Goal: Task Accomplishment & Management: Complete application form

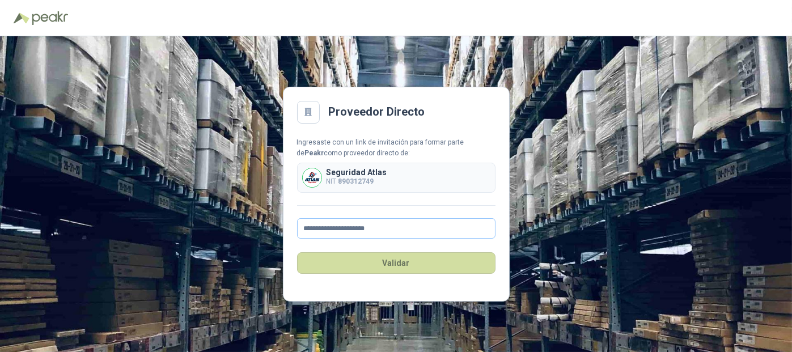
drag, startPoint x: 340, startPoint y: 229, endPoint x: 307, endPoint y: 228, distance: 32.9
click at [307, 228] on input "**********" at bounding box center [396, 228] width 199 height 20
click at [422, 227] on input "**********" at bounding box center [396, 228] width 199 height 20
type input "**********"
click at [438, 261] on button "Validar" at bounding box center [396, 263] width 199 height 22
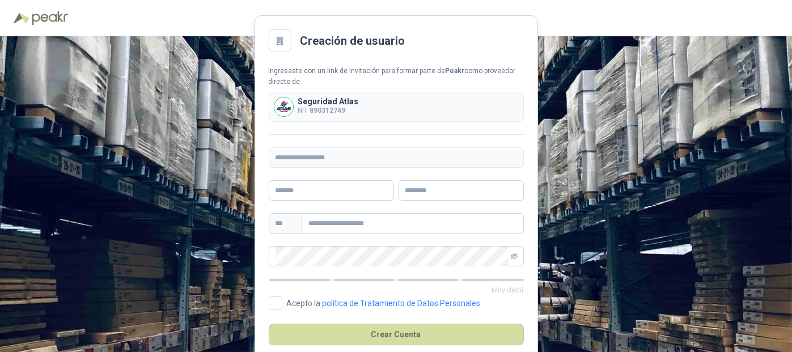
scroll to position [20, 0]
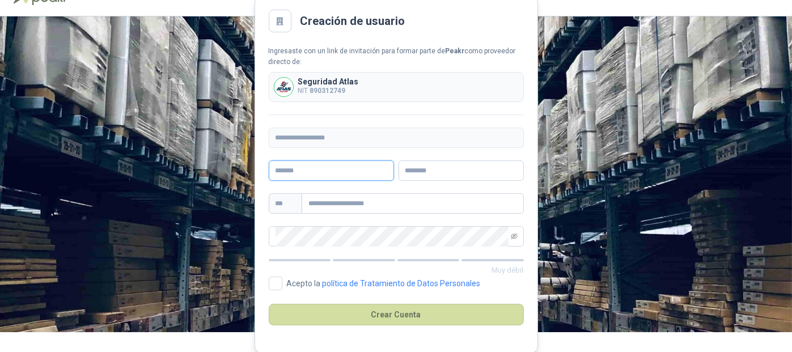
click at [319, 170] on input "text" at bounding box center [331, 171] width 125 height 20
type input "******"
click at [448, 163] on input "text" at bounding box center [461, 171] width 125 height 20
type input "******"
click at [399, 202] on input "text" at bounding box center [413, 203] width 222 height 20
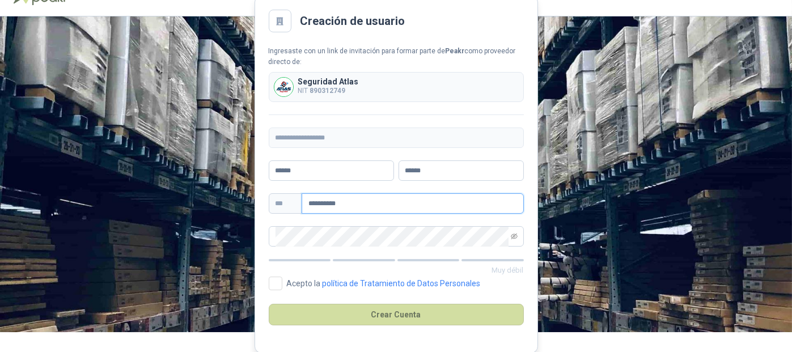
type input "**********"
click at [232, 213] on div "**********" at bounding box center [396, 174] width 792 height 316
click at [511, 236] on icon "eye-invisible" at bounding box center [514, 237] width 7 height 6
click at [511, 236] on icon "eye" at bounding box center [514, 236] width 7 height 5
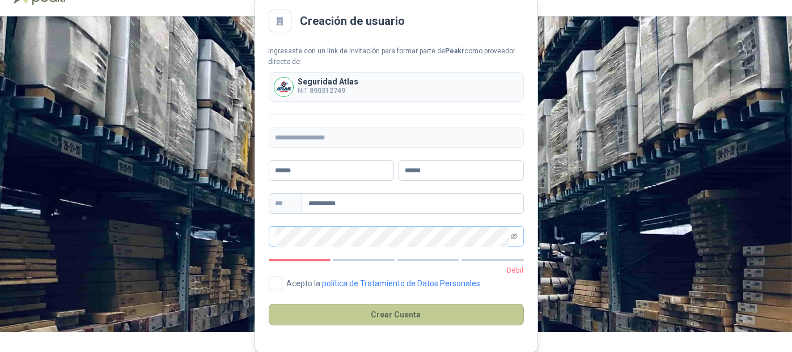
click at [428, 309] on button "Crear Cuenta" at bounding box center [396, 315] width 255 height 22
click at [462, 314] on button "Crear Cuenta" at bounding box center [396, 315] width 255 height 22
click at [376, 310] on button "Crear Cuenta" at bounding box center [396, 315] width 255 height 22
click at [362, 312] on button "Crear Cuenta" at bounding box center [396, 315] width 255 height 22
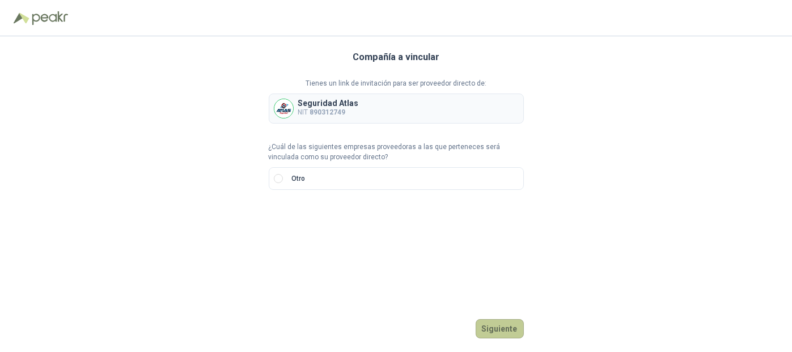
click at [498, 323] on button "Siguiente" at bounding box center [500, 328] width 48 height 19
click at [504, 329] on button "Siguiente" at bounding box center [500, 328] width 48 height 19
click at [318, 200] on p "Selecciona una compañía" at bounding box center [396, 200] width 255 height 11
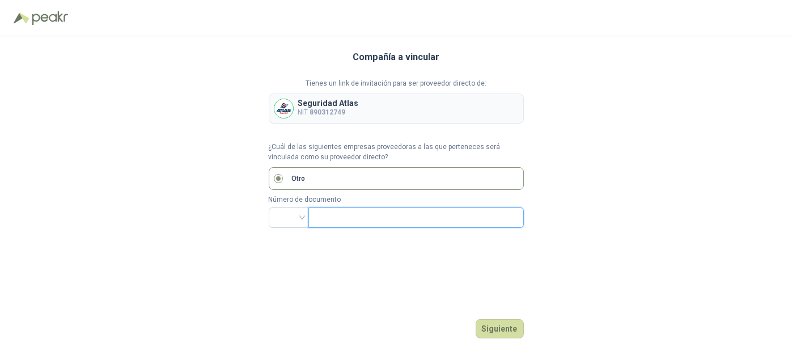
click at [324, 217] on input "text" at bounding box center [415, 217] width 200 height 19
click at [302, 218] on div at bounding box center [289, 218] width 40 height 20
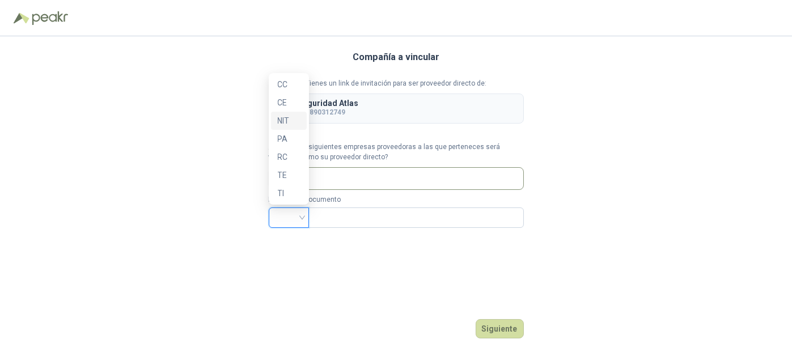
click at [285, 121] on div "NIT" at bounding box center [289, 121] width 22 height 12
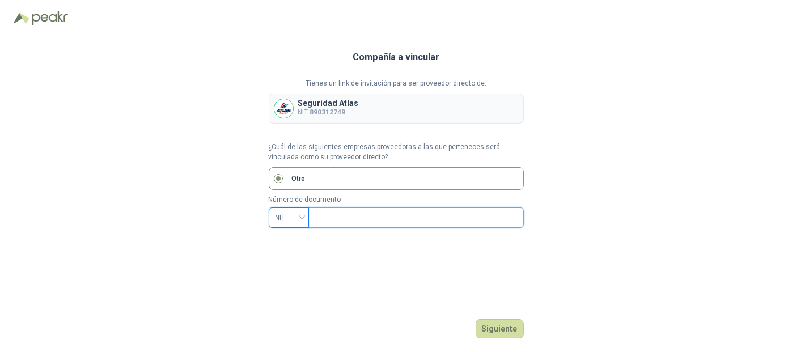
click at [362, 217] on input "text" at bounding box center [415, 217] width 200 height 19
type input "*********"
click at [488, 327] on button "Siguiente" at bounding box center [500, 328] width 48 height 19
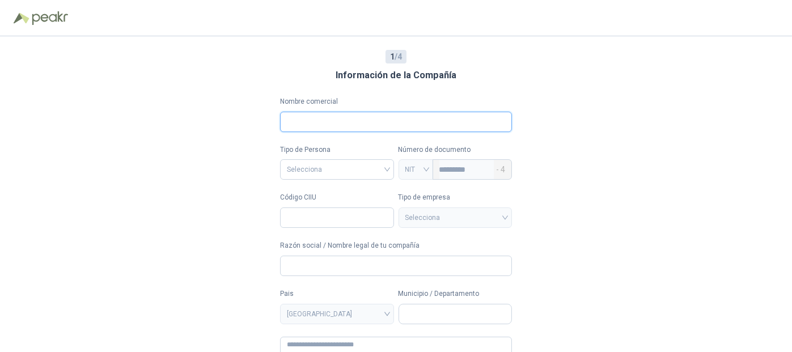
click at [320, 116] on input "Nombre comercial" at bounding box center [396, 122] width 232 height 20
click at [242, 128] on div "1 / 4 Información de la Compañía Nombre comercial Tipo de Persona Selecciona Nú…" at bounding box center [396, 194] width 792 height 316
click at [332, 125] on input "Nombre comercial" at bounding box center [396, 122] width 232 height 20
type input "*"
type input "***"
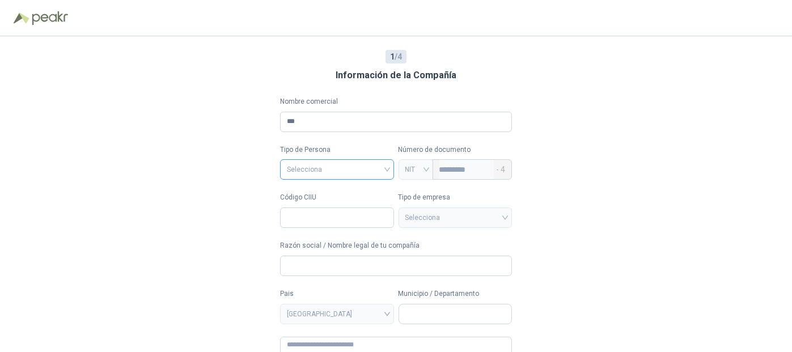
click at [331, 163] on input "search" at bounding box center [337, 168] width 100 height 17
click at [327, 191] on div "Jurídica" at bounding box center [334, 193] width 99 height 12
click at [318, 216] on input "Código CIIU" at bounding box center [337, 218] width 114 height 20
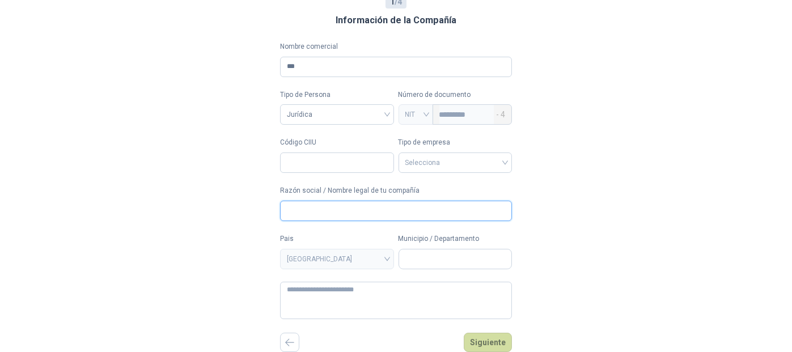
click at [335, 205] on input "Razón social / Nombre legal de tu compañía" at bounding box center [396, 211] width 232 height 20
type input "**********"
click at [409, 162] on input "search" at bounding box center [456, 161] width 100 height 17
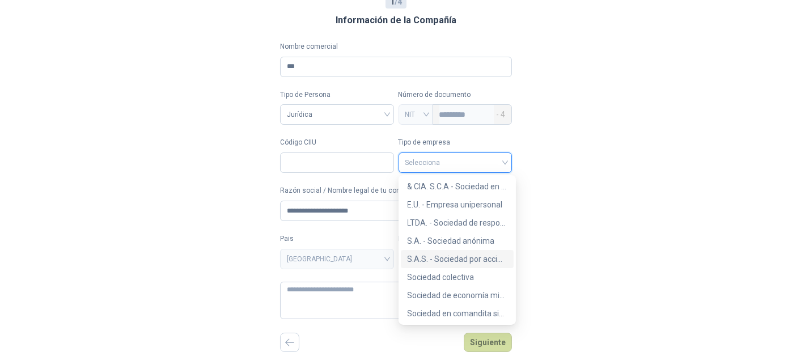
click at [428, 256] on div "S.A.S. - Sociedad por acciones simplificada" at bounding box center [457, 259] width 99 height 12
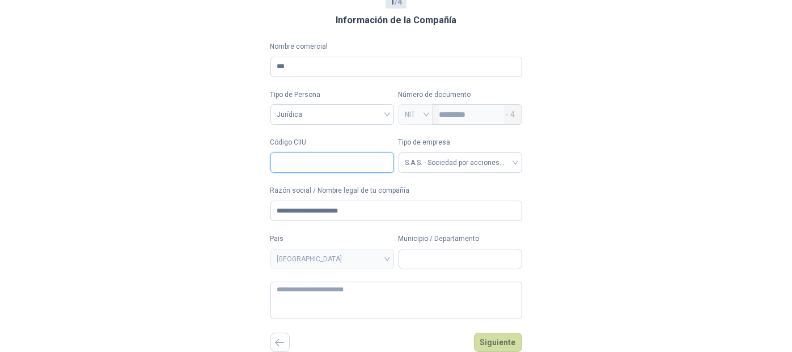
click at [293, 164] on input "Código CIIU" at bounding box center [333, 163] width 124 height 20
click at [413, 259] on input "Municipio / Departamento" at bounding box center [460, 259] width 123 height 19
click at [330, 154] on input "Código CIIU" at bounding box center [333, 163] width 124 height 20
click at [335, 261] on span "[GEOGRAPHIC_DATA]" at bounding box center [332, 259] width 110 height 17
type input "****"
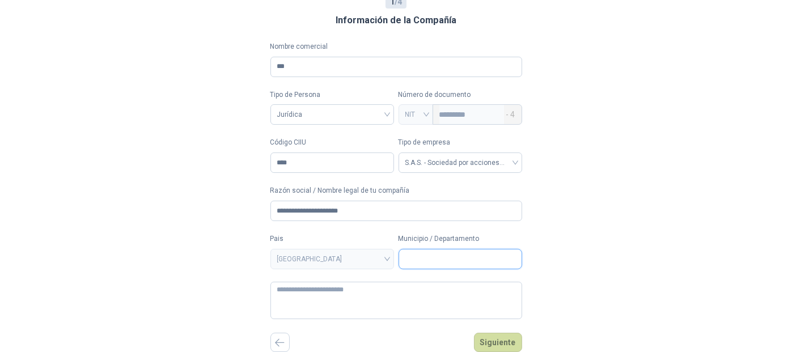
click at [433, 260] on input "Municipio / Departamento" at bounding box center [460, 259] width 123 height 19
type input "****"
click at [566, 258] on div "**********" at bounding box center [396, 139] width 792 height 316
click at [449, 252] on input "Municipio / Departamento" at bounding box center [460, 259] width 123 height 19
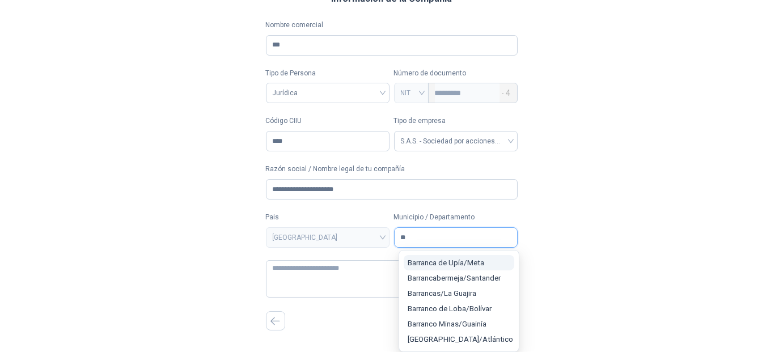
type input "*"
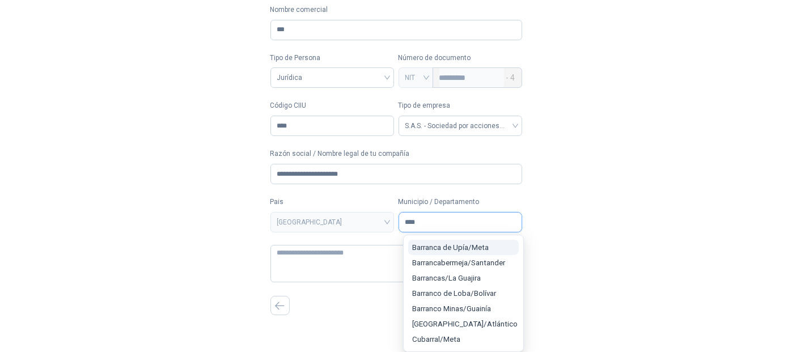
scroll to position [0, 0]
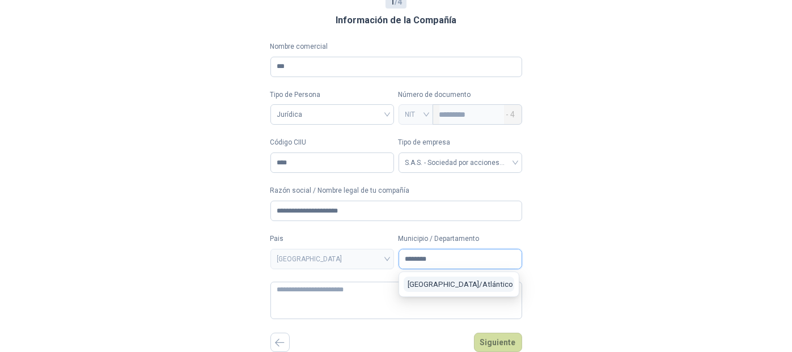
type input "********"
click at [440, 284] on span "[GEOGRAPHIC_DATA] / [GEOGRAPHIC_DATA]" at bounding box center [461, 284] width 106 height 9
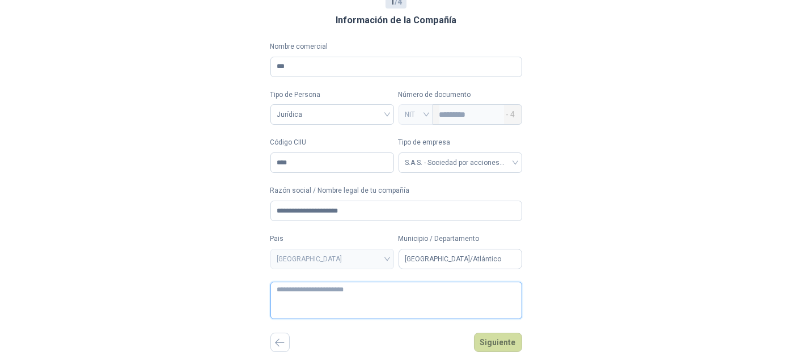
click at [312, 300] on textarea at bounding box center [397, 300] width 252 height 37
type textarea "*"
type textarea "**"
type textarea "***"
type textarea "*****"
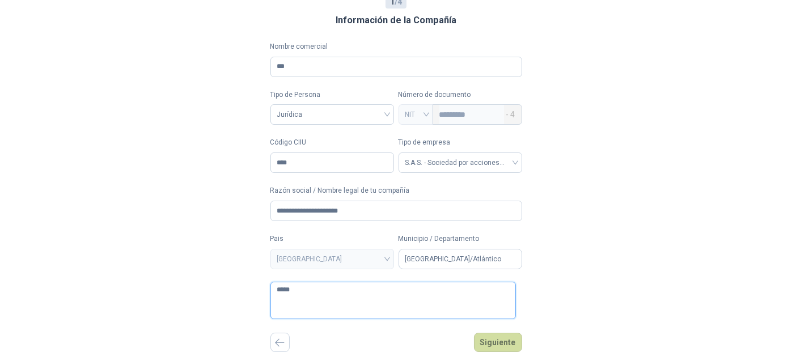
type textarea "****"
type textarea "***"
type textarea "**"
type textarea "*"
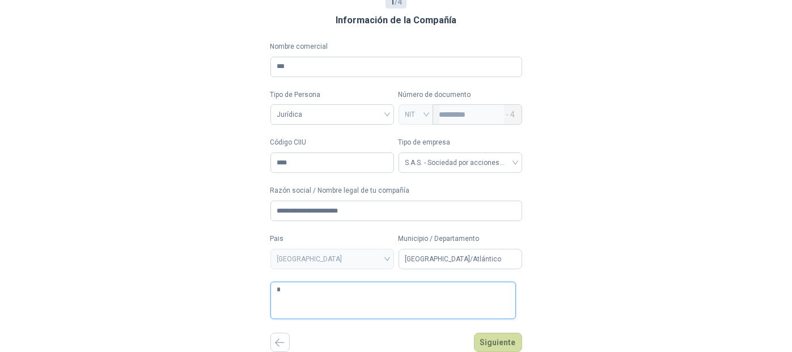
type textarea "**"
type textarea "***"
type textarea "****"
type textarea "*****"
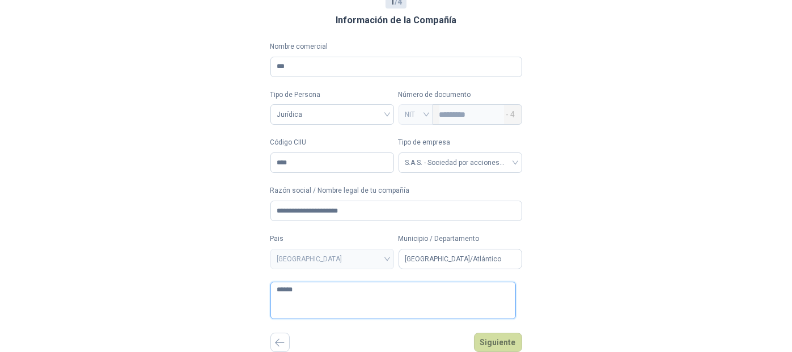
type textarea "*******"
type textarea "********"
type textarea "**********"
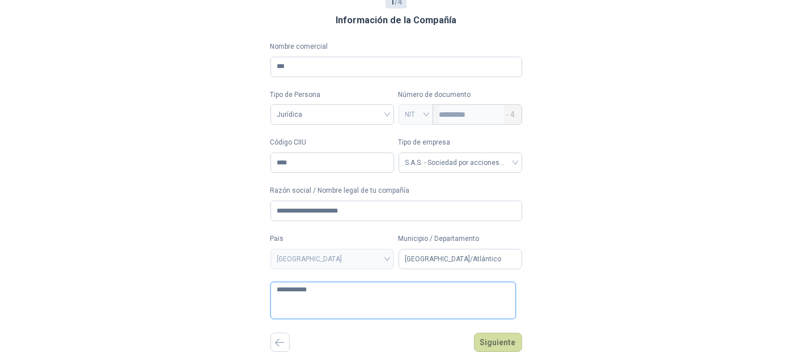
type textarea "**********"
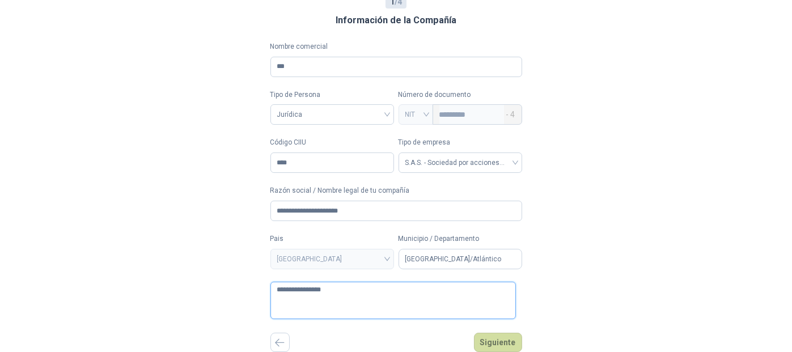
type textarea "**********"
click at [500, 344] on button "Siguiente" at bounding box center [498, 342] width 48 height 19
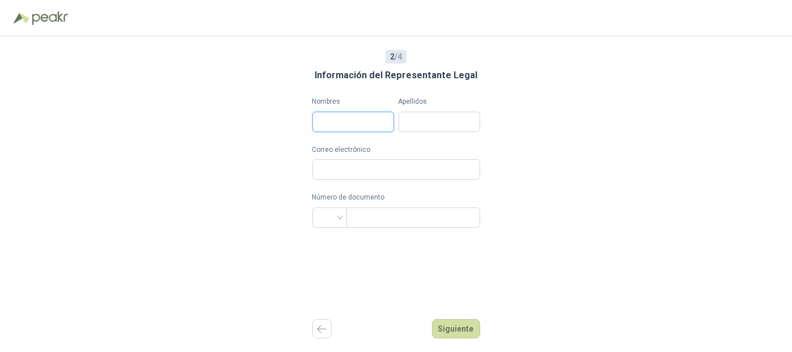
click at [328, 117] on input "Nombres" at bounding box center [354, 122] width 82 height 20
type input "*****"
click at [462, 117] on input "Apellidos" at bounding box center [440, 122] width 82 height 20
type input "**********"
click at [327, 165] on input "Correo electrónico" at bounding box center [397, 169] width 168 height 20
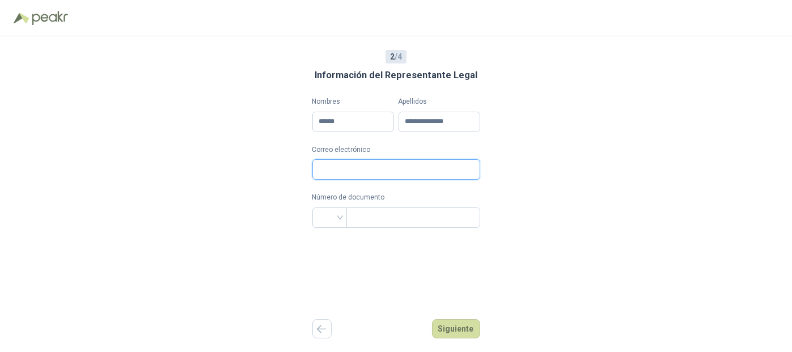
click at [340, 170] on input "Correo electrónico" at bounding box center [397, 169] width 168 height 20
type input "**********"
click at [322, 216] on input "search" at bounding box center [329, 216] width 21 height 17
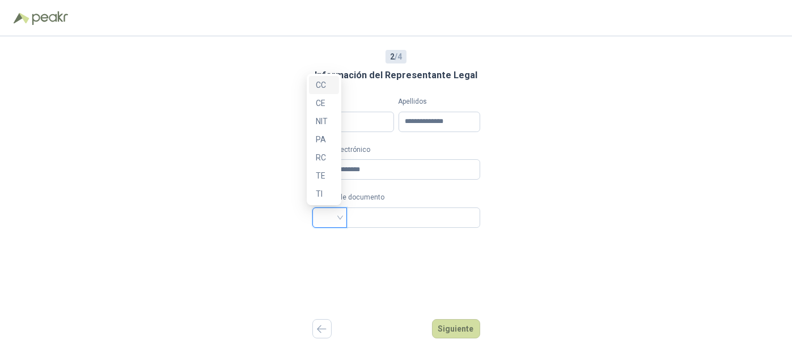
click at [327, 86] on div "CC" at bounding box center [324, 85] width 16 height 12
click at [376, 216] on input "text" at bounding box center [412, 217] width 118 height 19
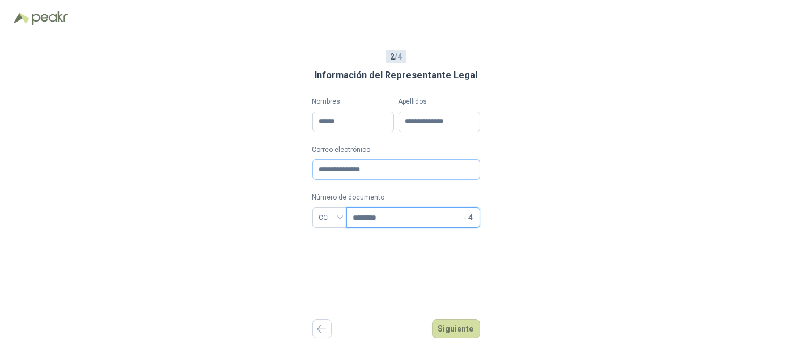
type input "********"
drag, startPoint x: 324, startPoint y: 171, endPoint x: 289, endPoint y: 170, distance: 35.2
click at [289, 170] on div "**********" at bounding box center [396, 194] width 792 height 316
type input "**********"
click at [399, 214] on input "********" at bounding box center [407, 217] width 109 height 19
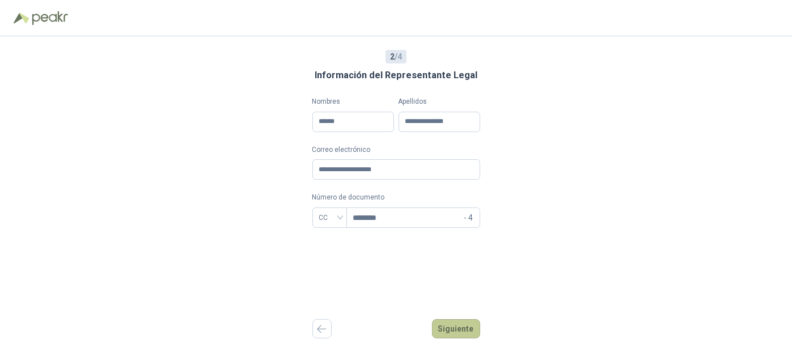
click at [463, 326] on button "Siguiente" at bounding box center [456, 328] width 48 height 19
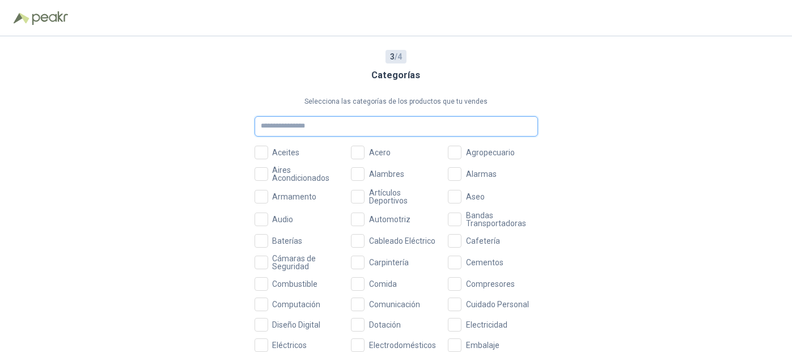
click at [296, 128] on input "text" at bounding box center [397, 126] width 284 height 20
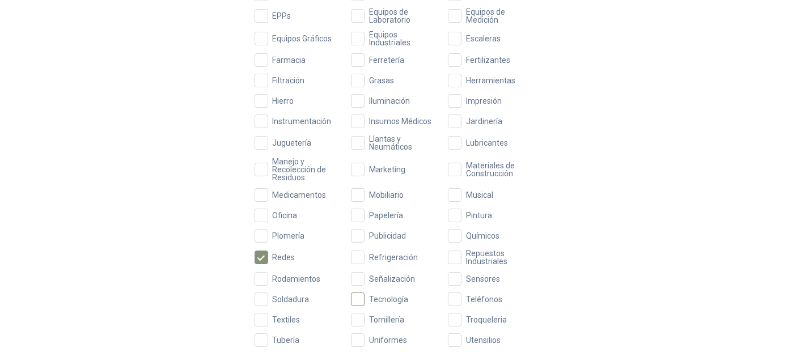
scroll to position [408, 0]
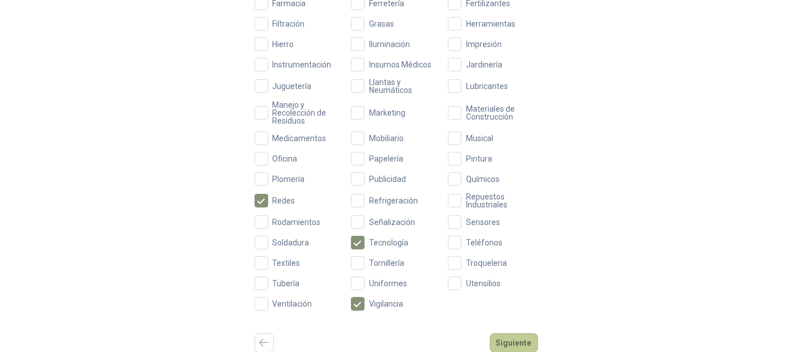
click at [524, 344] on button "Siguiente" at bounding box center [514, 343] width 48 height 19
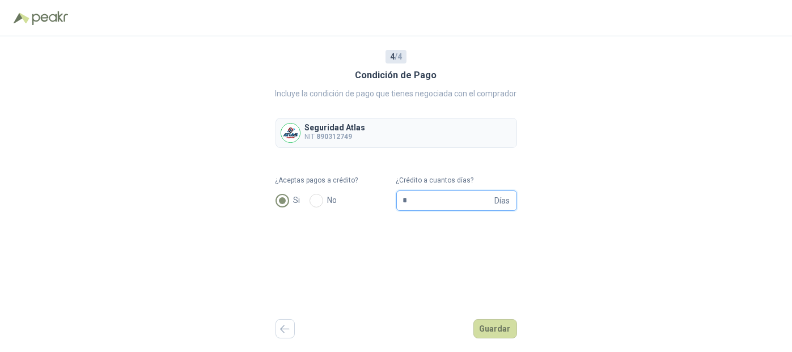
click at [428, 201] on input "*" at bounding box center [448, 200] width 90 height 19
click at [399, 202] on span "* Días" at bounding box center [457, 201] width 121 height 20
type input "**"
click at [550, 253] on div "4 / 4 Condición de Pago Incluye la condición de pago que tienes negociada con e…" at bounding box center [396, 194] width 792 height 316
click at [496, 329] on button "Guardar" at bounding box center [496, 328] width 44 height 19
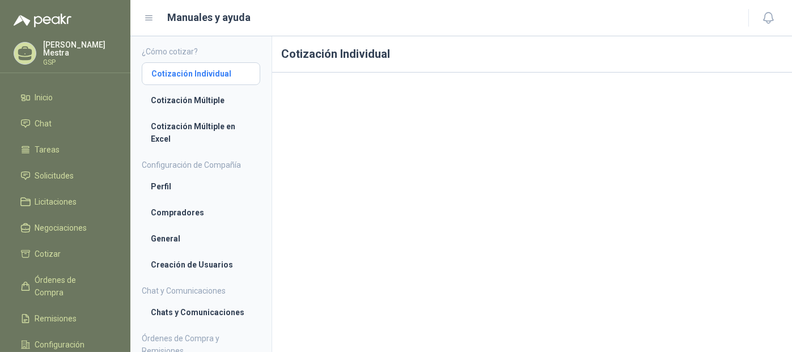
click at [209, 70] on li "Cotización Individual" at bounding box center [200, 74] width 99 height 12
click at [203, 101] on li "Cotización Múltiple" at bounding box center [201, 100] width 100 height 12
click at [199, 73] on li "Cotización Individual" at bounding box center [201, 73] width 100 height 12
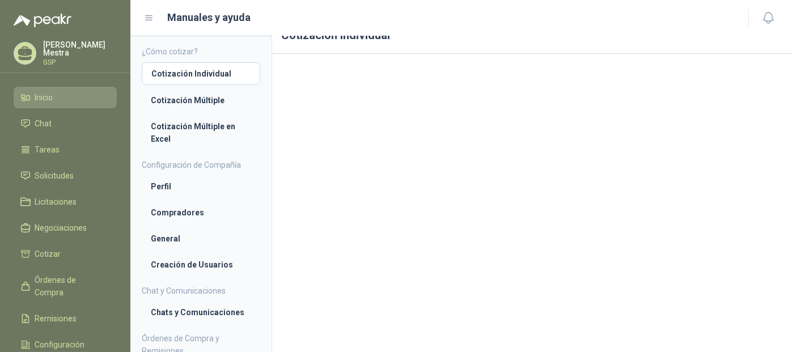
click at [41, 93] on span "Inicio" at bounding box center [44, 97] width 18 height 12
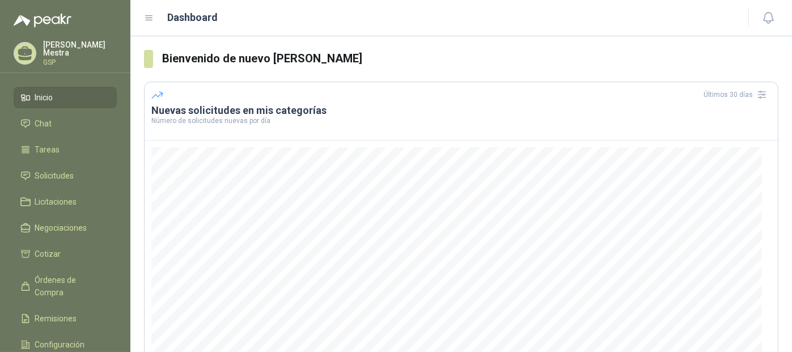
scroll to position [57, 0]
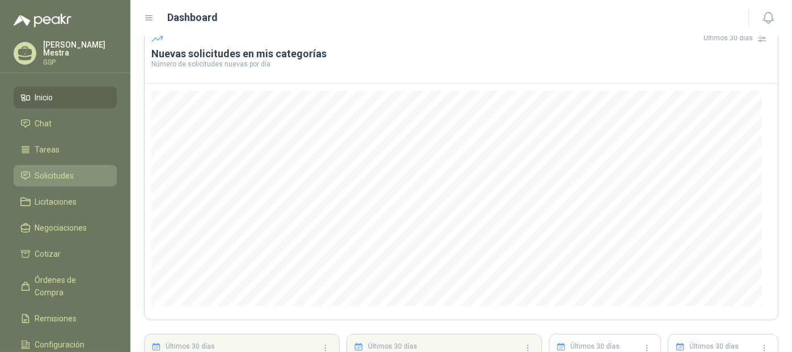
click at [85, 175] on li "Solicitudes" at bounding box center [65, 176] width 90 height 12
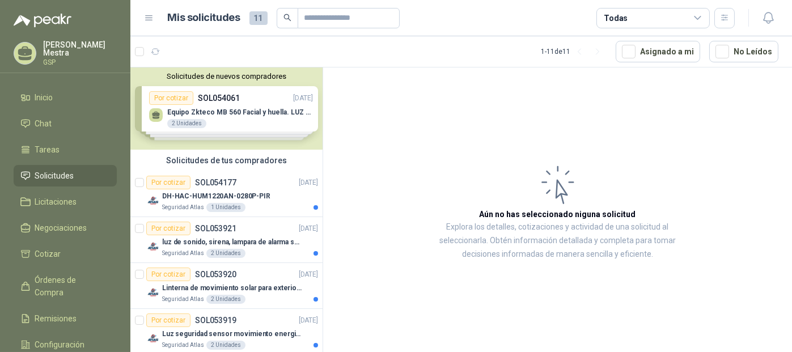
click at [236, 124] on div "Solicitudes de nuevos compradores Por cotizar SOL054061 [DATE] Equipo Zkteco MB…" at bounding box center [226, 109] width 192 height 82
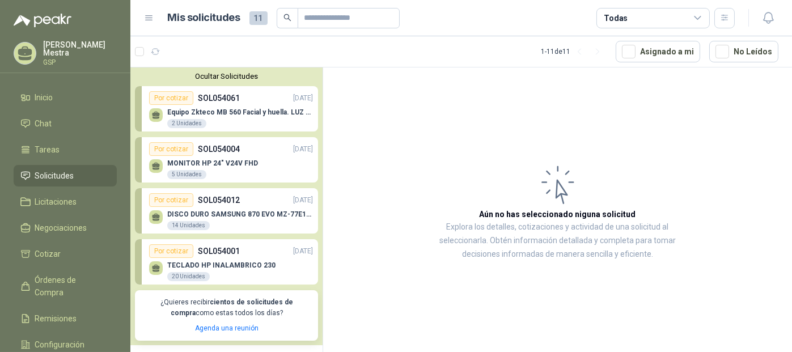
click at [231, 120] on div "Equipo Zkteco MB 560 Facial y huella. LUZ VISIBLE 2 Unidades" at bounding box center [240, 118] width 146 height 20
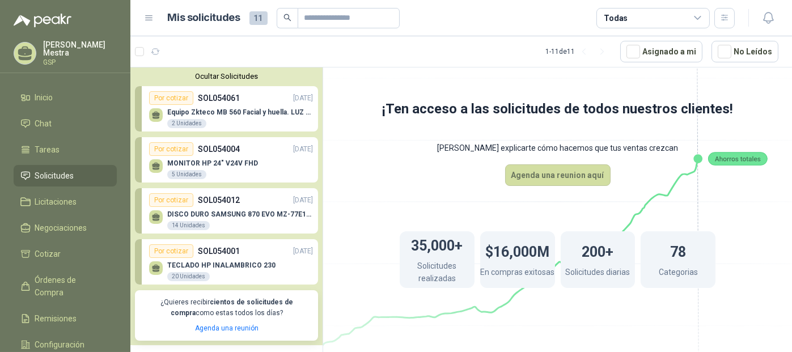
click at [172, 96] on div "Por cotizar" at bounding box center [171, 98] width 44 height 14
click at [281, 103] on div "Por cotizar SOL054061 [DATE]" at bounding box center [231, 98] width 164 height 14
click at [281, 116] on div "Equipo Zkteco MB 560 Facial y huella. LUZ VISIBLE 2 Unidades" at bounding box center [240, 118] width 146 height 20
click at [189, 124] on div "2 Unidades" at bounding box center [186, 123] width 39 height 9
drag, startPoint x: 237, startPoint y: 106, endPoint x: 226, endPoint y: 111, distance: 12.4
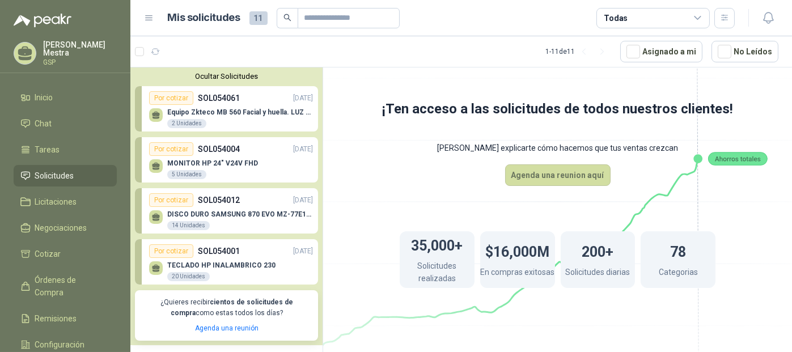
click at [226, 111] on p "Equipo Zkteco MB 560 Facial y huella. LUZ VISIBLE" at bounding box center [240, 112] width 146 height 8
click at [222, 113] on p "Equipo Zkteco MB 560 Facial y huella. LUZ VISIBLE" at bounding box center [240, 112] width 146 height 8
click at [200, 100] on p "SOL054061" at bounding box center [219, 98] width 42 height 12
click at [171, 121] on div "2 Unidades" at bounding box center [186, 123] width 39 height 9
click at [147, 111] on link "Por cotizar SOL054061 [DATE] Equipo Zkteco MB 560 Facial y huella. LUZ VISIBLE …" at bounding box center [226, 108] width 183 height 45
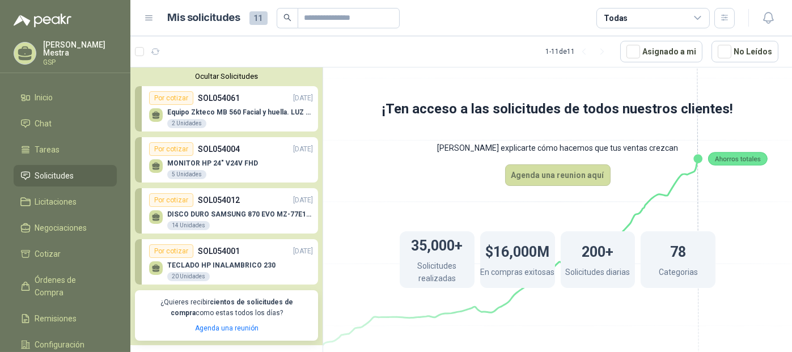
click at [160, 94] on div "Por cotizar" at bounding box center [171, 98] width 44 height 14
click at [227, 92] on p "SOL054061" at bounding box center [219, 98] width 42 height 12
click at [237, 111] on p "Equipo Zkteco MB 560 Facial y huella. LUZ VISIBLE" at bounding box center [240, 112] width 146 height 8
click at [234, 105] on div "Equipo Zkteco MB 560 Facial y huella. LUZ VISIBLE 2 Unidades" at bounding box center [231, 117] width 164 height 24
click at [240, 217] on p "DISCO DURO SAMSUNG 870 EVO MZ-77E1T0 1TB" at bounding box center [240, 214] width 146 height 8
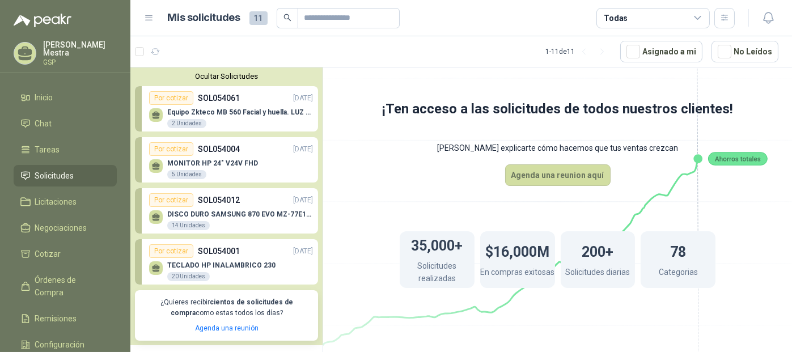
click at [243, 221] on div "DISCO DURO SAMSUNG 870 EVO MZ-77E1T0 1TB 14 Unidades" at bounding box center [240, 220] width 146 height 20
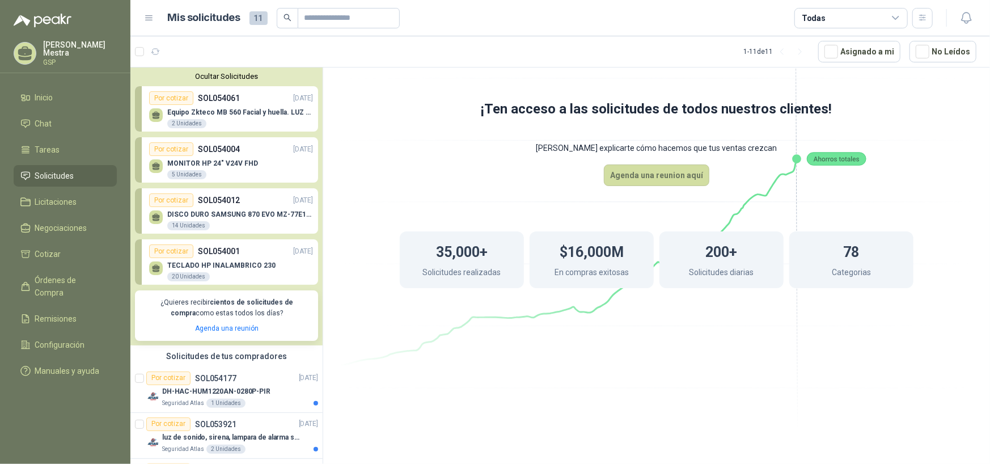
drag, startPoint x: 238, startPoint y: 106, endPoint x: 225, endPoint y: 112, distance: 15.0
click at [234, 107] on div "Equipo Zkteco MB 560 Facial y huella. LUZ VISIBLE 2 Unidades" at bounding box center [231, 117] width 164 height 24
click at [199, 118] on div "Equipo Zkteco MB 560 Facial y huella. LUZ VISIBLE 2 Unidades" at bounding box center [240, 118] width 146 height 20
click at [70, 191] on link "Licitaciones" at bounding box center [65, 202] width 103 height 22
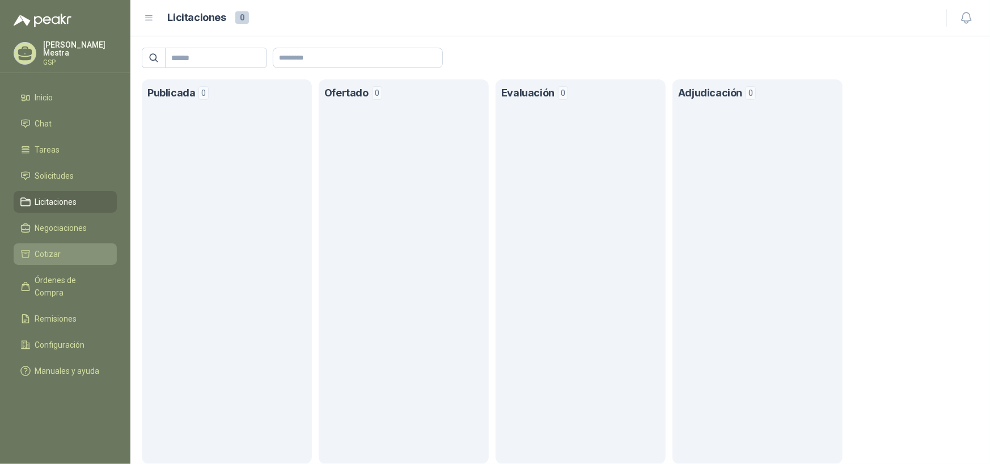
click at [60, 249] on span "Cotizar" at bounding box center [48, 254] width 26 height 12
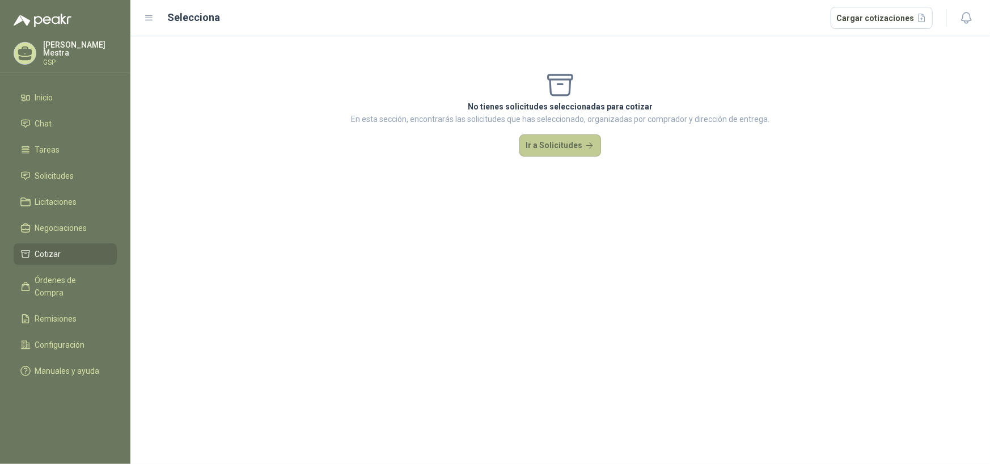
click at [540, 147] on button "Ir a Solicitudes" at bounding box center [561, 145] width 82 height 23
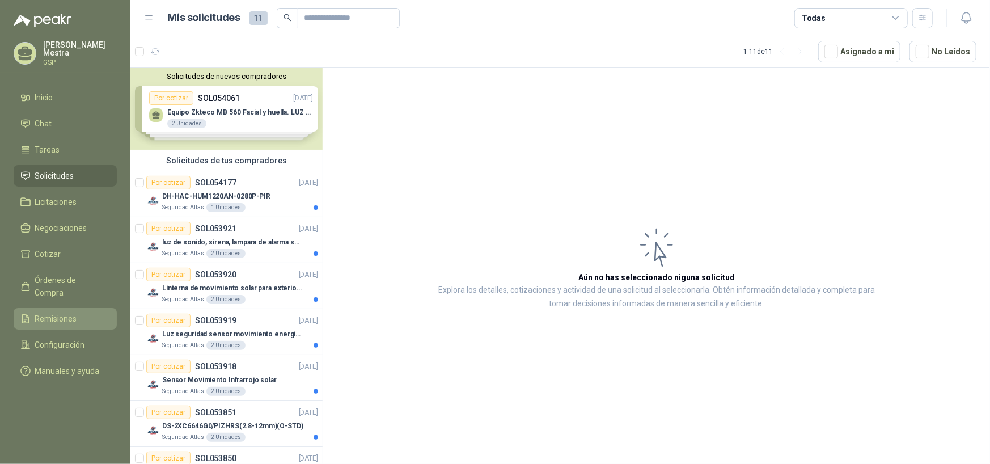
click at [78, 313] on li "Remisiones" at bounding box center [65, 319] width 90 height 12
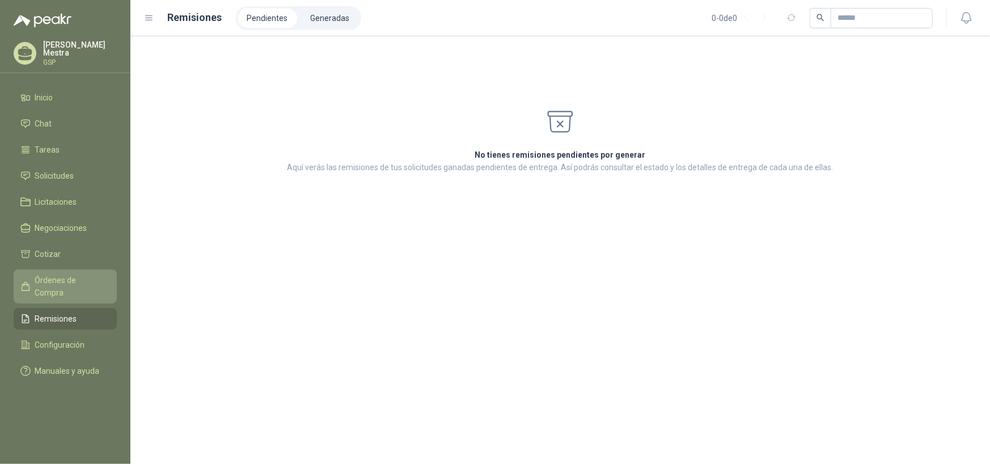
click at [83, 278] on span "Órdenes de Compra" at bounding box center [70, 286] width 71 height 25
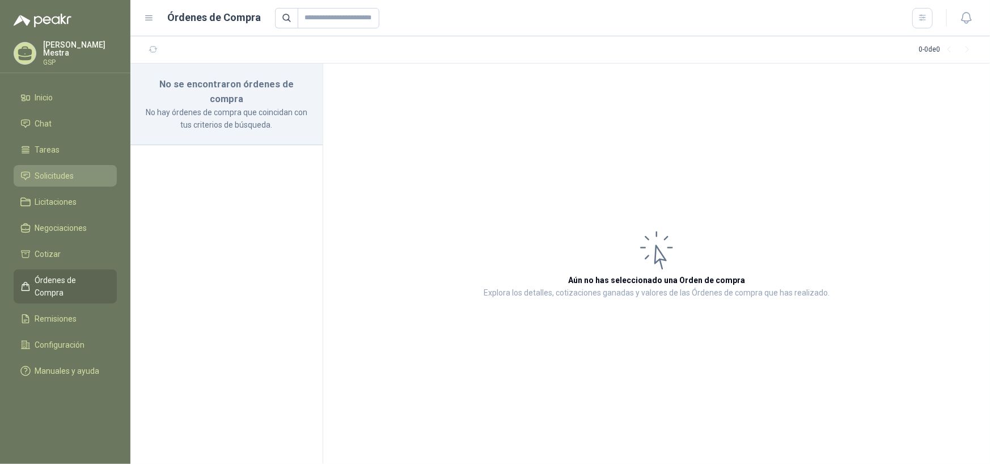
click at [66, 165] on link "Solicitudes" at bounding box center [65, 176] width 103 height 22
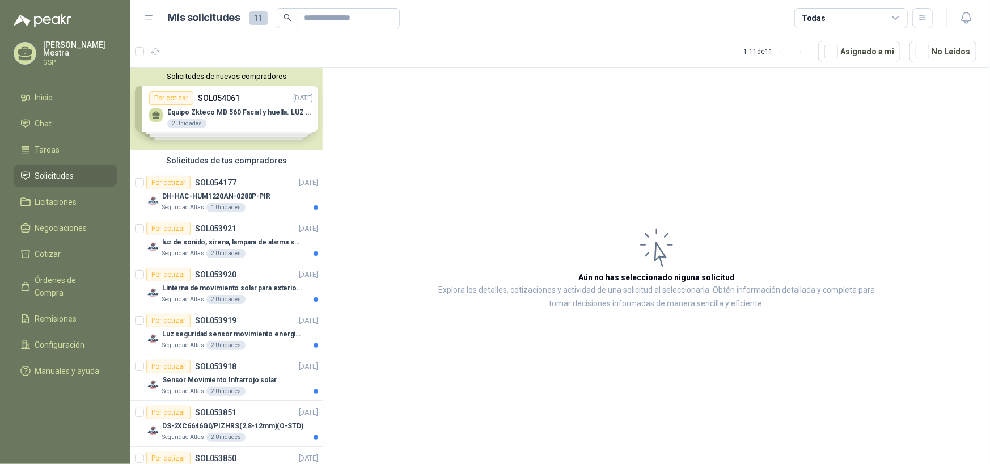
click at [213, 104] on div "Solicitudes de nuevos compradores Por cotizar SOL054061 [DATE] Equipo Zkteco MB…" at bounding box center [226, 109] width 192 height 82
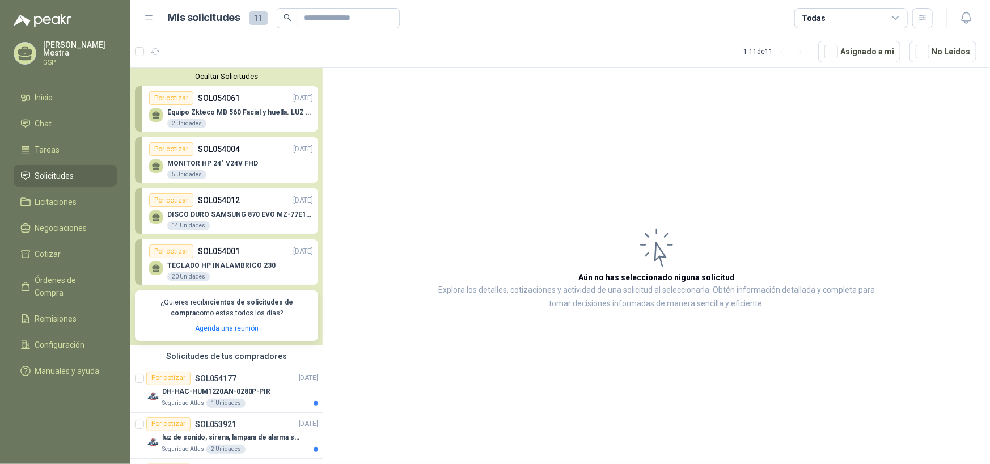
click at [154, 113] on icon at bounding box center [156, 113] width 8 height 5
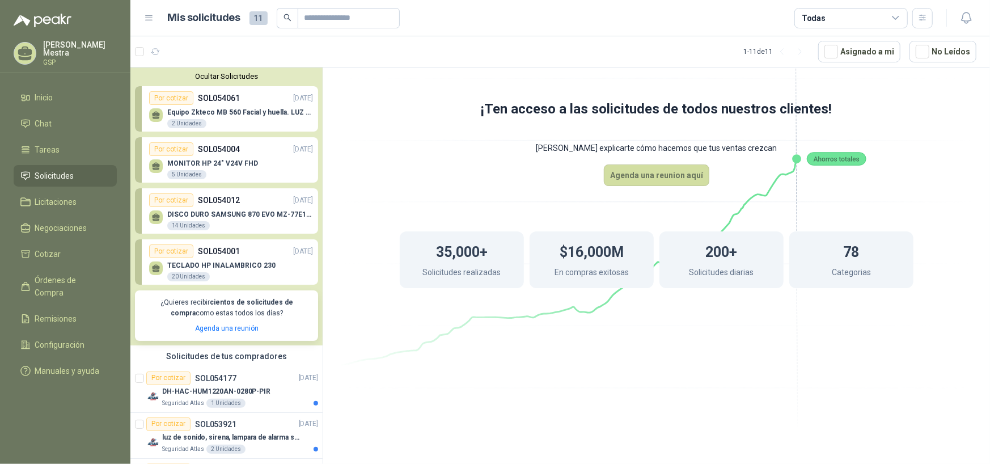
click at [253, 116] on p "Equipo Zkteco MB 560 Facial y huella. LUZ VISIBLE" at bounding box center [240, 112] width 146 height 8
click at [183, 98] on div "Por cotizar" at bounding box center [171, 98] width 44 height 14
click at [220, 117] on div "Equipo Zkteco MB 560 Facial y huella. LUZ VISIBLE 2 Unidades" at bounding box center [240, 118] width 146 height 20
click at [200, 120] on div "2 Unidades" at bounding box center [186, 123] width 39 height 9
click at [187, 124] on div "2 Unidades" at bounding box center [186, 123] width 39 height 9
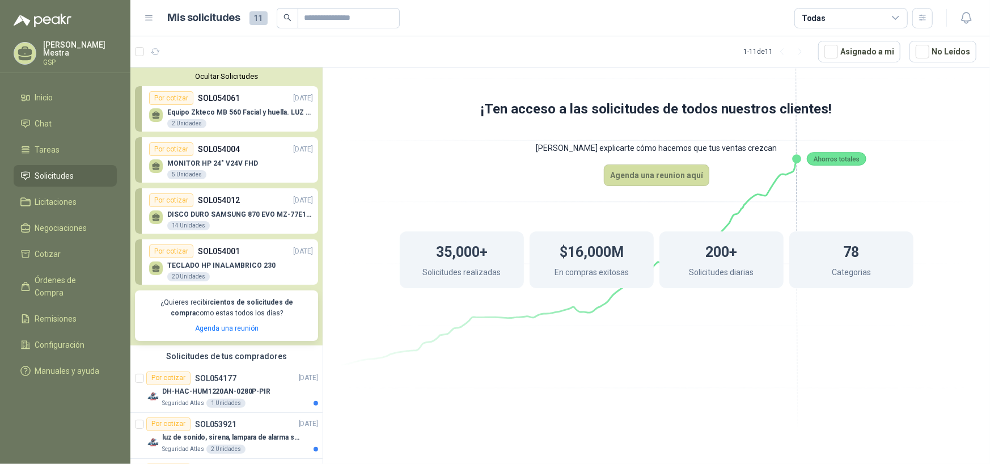
click at [195, 100] on div "Por cotizar SOL054061 [DATE]" at bounding box center [231, 98] width 164 height 14
click at [196, 100] on div "Por cotizar SOL054061 [DATE]" at bounding box center [231, 98] width 164 height 14
click at [198, 99] on p "SOL054061" at bounding box center [219, 98] width 42 height 12
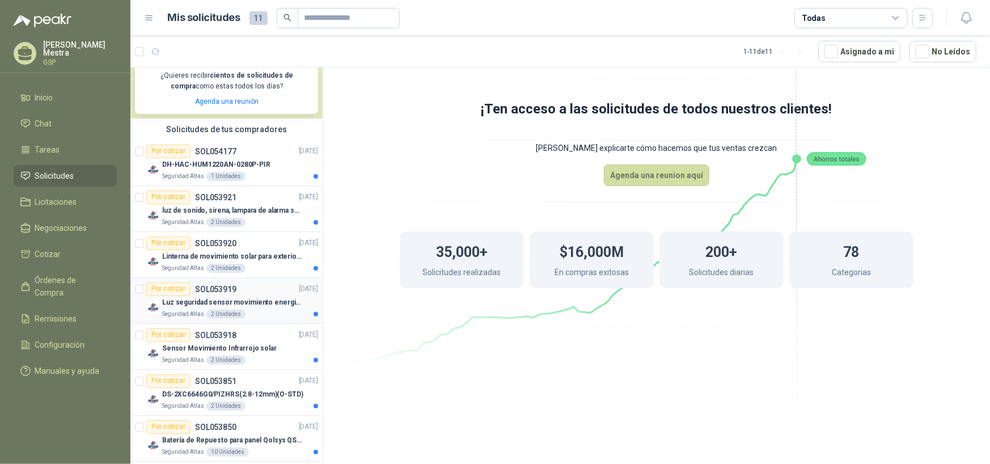
scroll to position [420, 0]
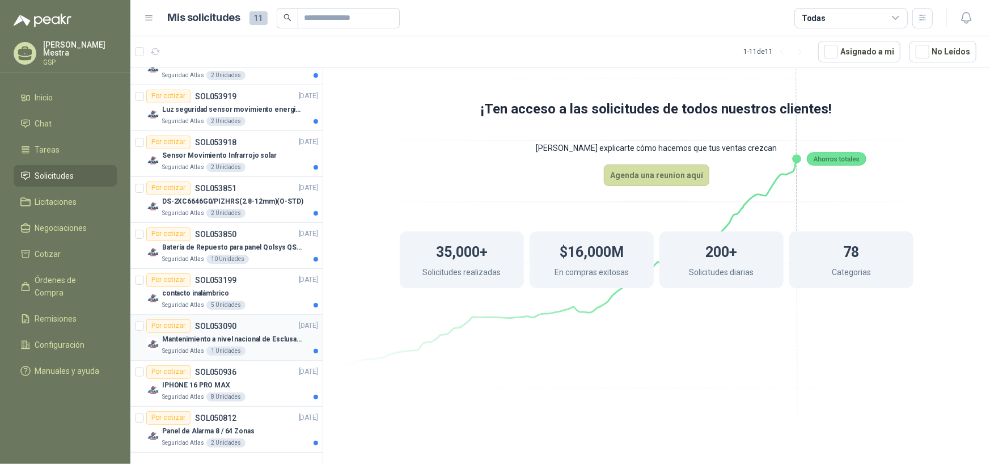
click at [255, 337] on p "Mantenimiento a nivel nacional de Esclusas de Seguridad" at bounding box center [232, 339] width 141 height 11
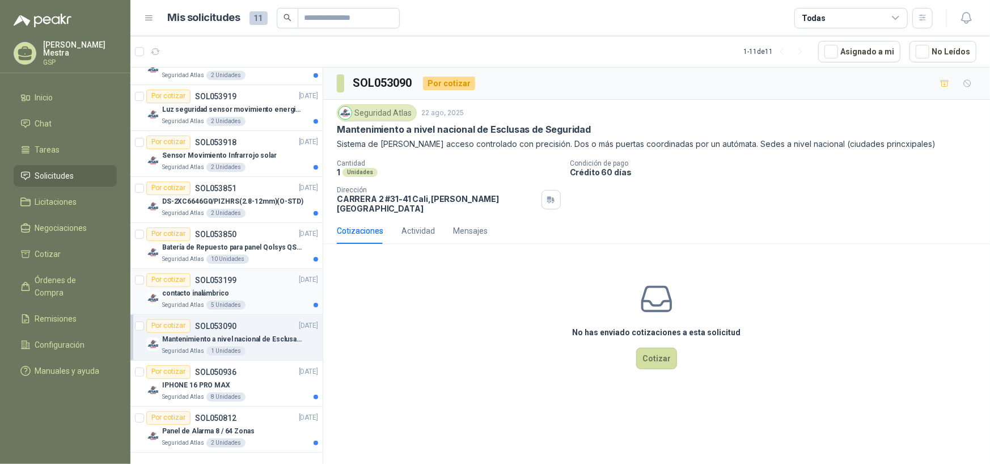
click at [238, 294] on div "contacto inalámbrico" at bounding box center [240, 294] width 156 height 14
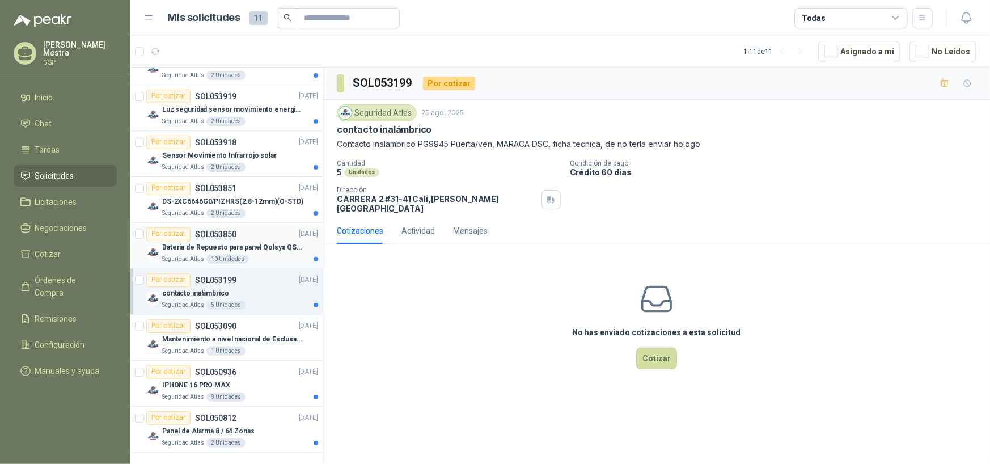
click at [245, 242] on div "Batería de Repuesto para panel Qolsys QS9302" at bounding box center [240, 248] width 156 height 14
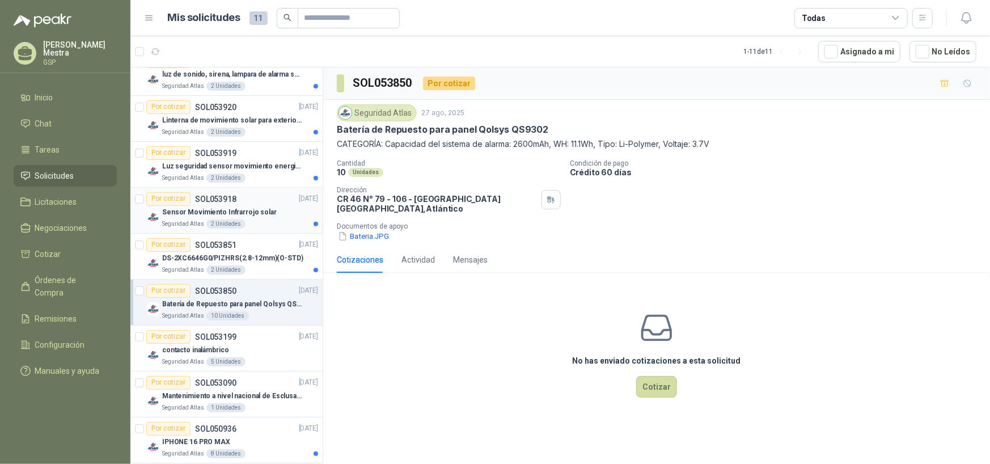
scroll to position [420, 0]
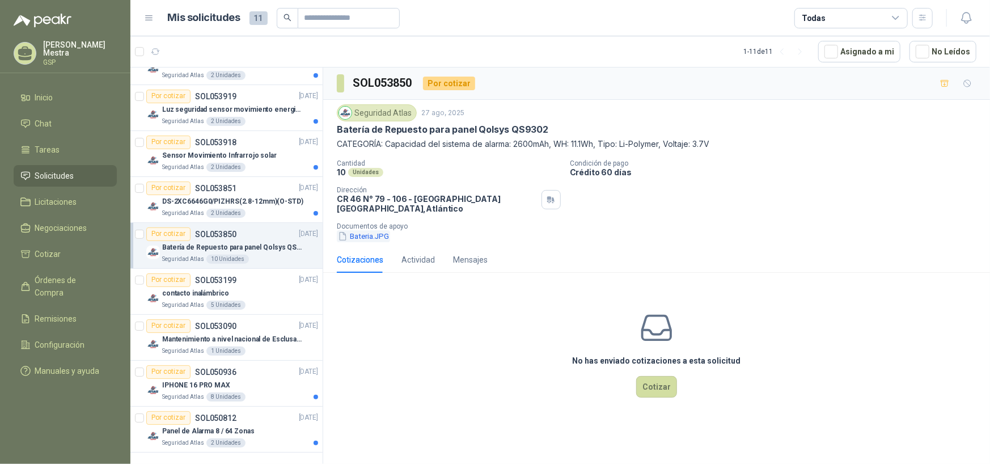
click at [363, 234] on button "Bateria.JPG" at bounding box center [363, 236] width 53 height 12
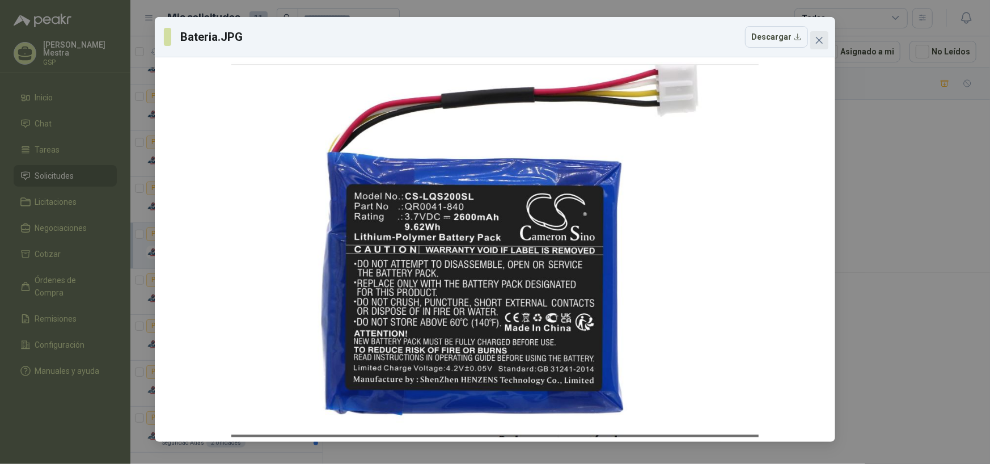
click at [792, 36] on icon "close" at bounding box center [819, 40] width 9 height 9
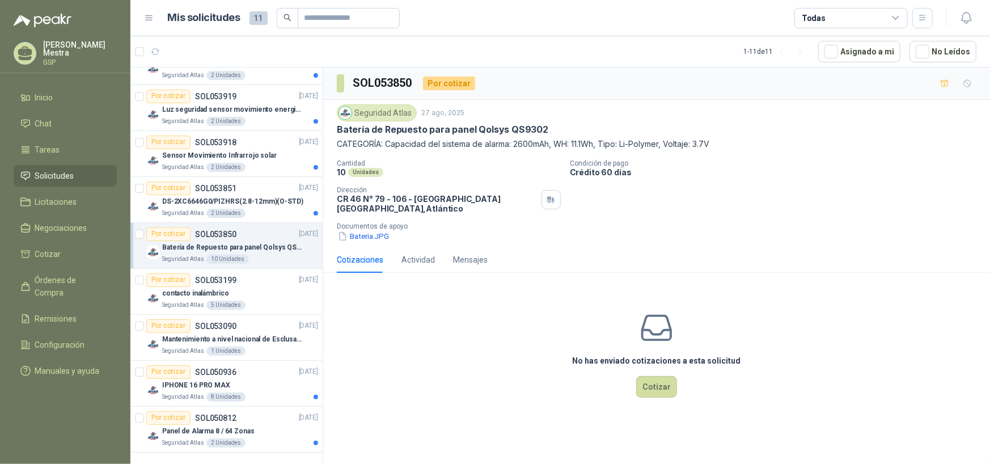
click at [361, 239] on button "Bateria.JPG" at bounding box center [363, 236] width 53 height 12
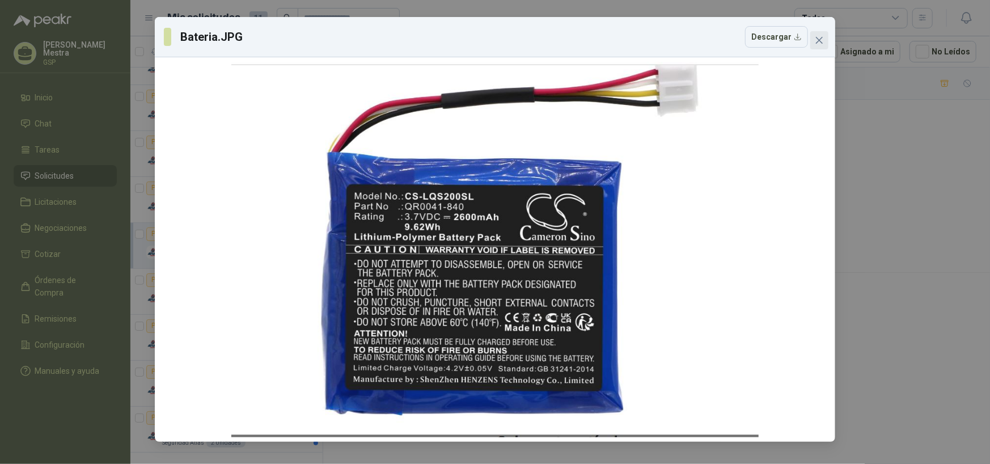
click at [792, 36] on icon "close" at bounding box center [819, 40] width 9 height 9
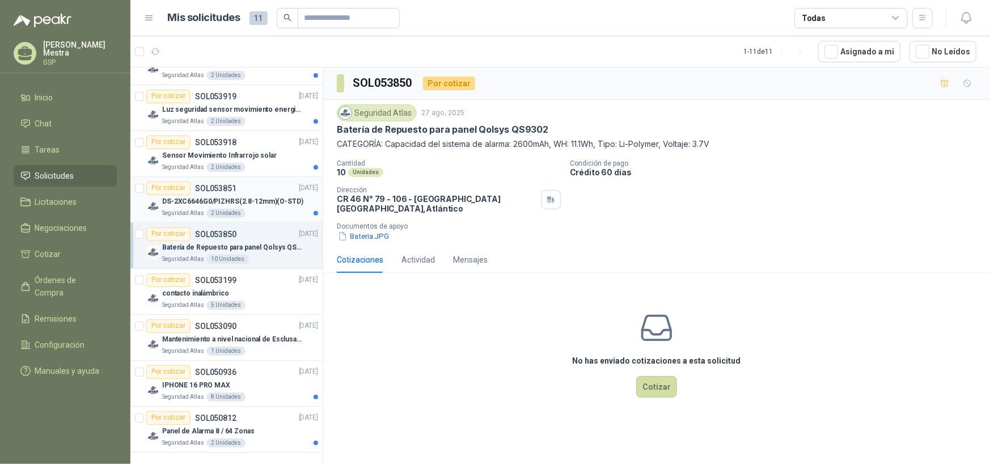
click at [249, 199] on p "DS-2XC6646G0/PIZHRS(2.8-12mm)(O-STD)" at bounding box center [232, 201] width 141 height 11
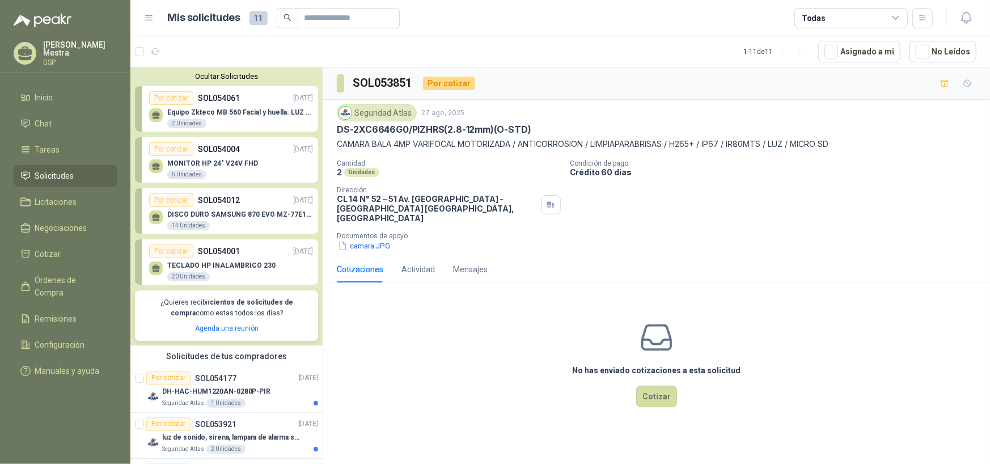
click at [180, 96] on div "Por cotizar" at bounding box center [171, 98] width 44 height 14
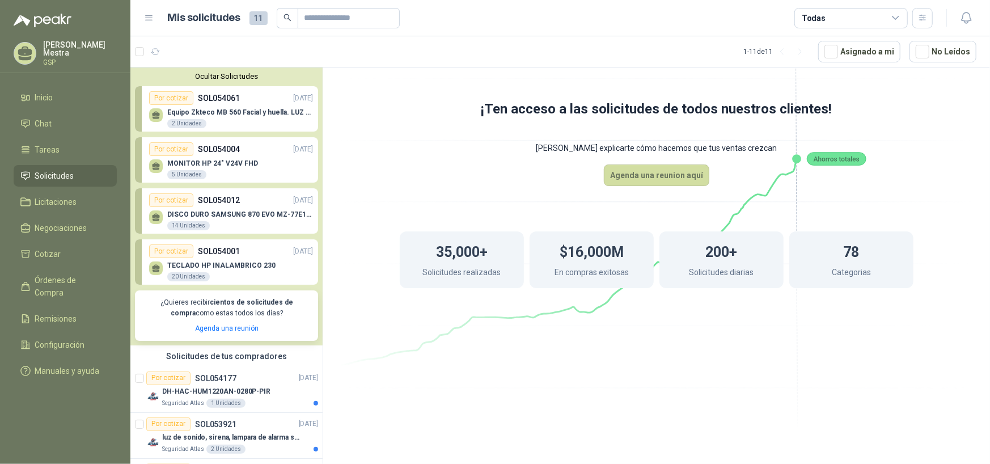
click at [225, 111] on p "Equipo Zkteco MB 560 Facial y huella. LUZ VISIBLE" at bounding box center [240, 112] width 146 height 8
click at [227, 166] on p "MONITOR HP 24" V24V FHD" at bounding box center [212, 163] width 91 height 8
click at [229, 211] on p "DISCO DURO SAMSUNG 870 EVO MZ-77E1T0 1TB" at bounding box center [240, 214] width 146 height 8
click at [237, 215] on p "DISCO DURO SAMSUNG 870 EVO MZ-77E1T0 1TB" at bounding box center [240, 214] width 146 height 8
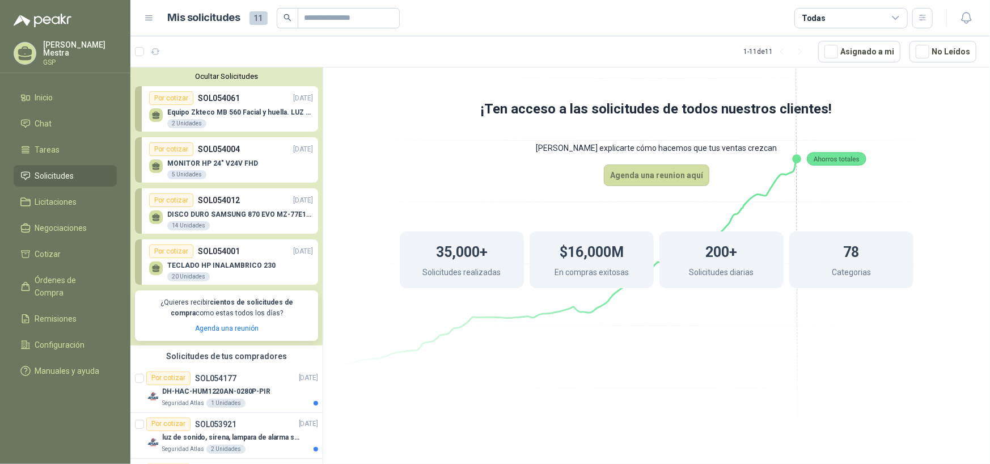
click at [199, 225] on div "14 Unidades" at bounding box center [188, 225] width 43 height 9
click at [154, 218] on icon at bounding box center [156, 215] width 8 height 5
click at [178, 199] on div "Por cotizar" at bounding box center [171, 200] width 44 height 14
click at [216, 205] on p "SOL054012" at bounding box center [219, 200] width 42 height 12
click at [227, 203] on p "SOL054012" at bounding box center [219, 200] width 42 height 12
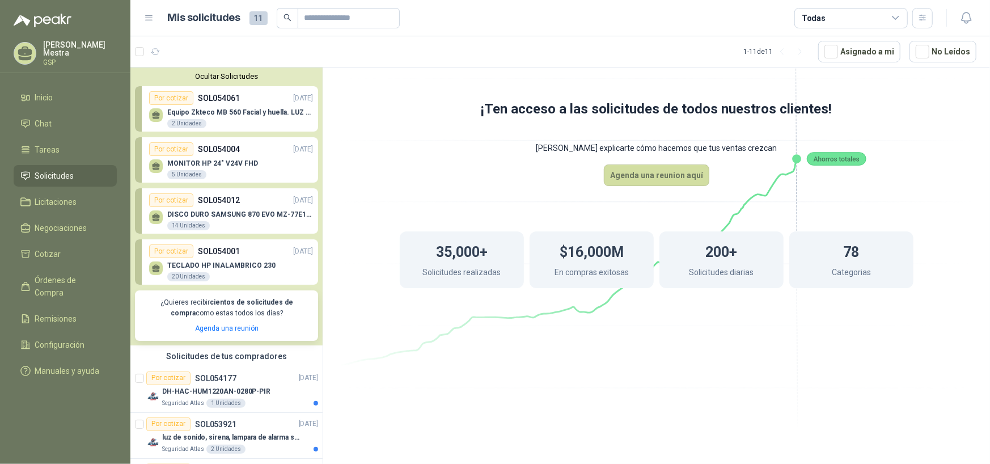
click at [238, 203] on p "SOL054012" at bounding box center [219, 200] width 42 height 12
click at [265, 204] on div "Por cotizar SOL054012 [DATE]" at bounding box center [231, 200] width 164 height 14
click at [266, 204] on div "Por cotizar SOL054012 [DATE]" at bounding box center [231, 200] width 164 height 14
click at [222, 212] on p "DISCO DURO SAMSUNG 870 EVO MZ-77E1T0 1TB" at bounding box center [240, 214] width 146 height 8
click at [221, 214] on p "DISCO DURO SAMSUNG 870 EVO MZ-77E1T0 1TB" at bounding box center [240, 214] width 146 height 8
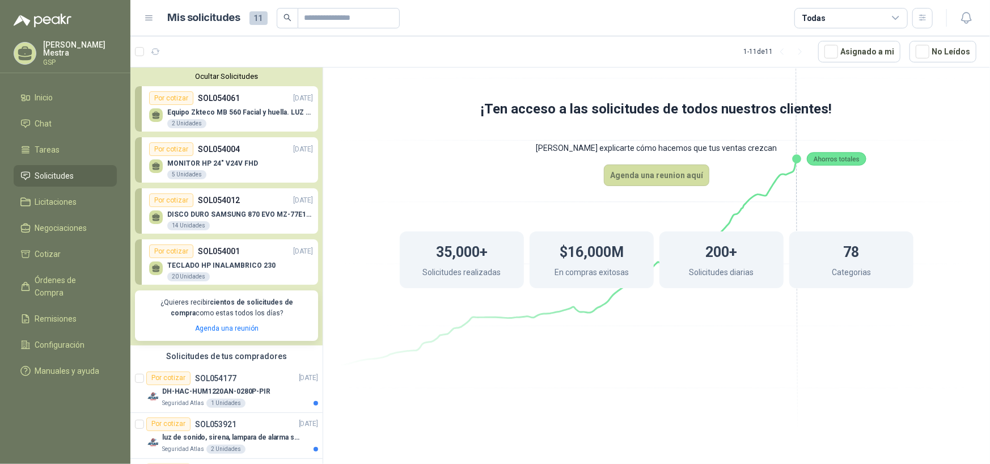
click at [221, 214] on p "DISCO DURO SAMSUNG 870 EVO MZ-77E1T0 1TB" at bounding box center [240, 214] width 146 height 8
click at [220, 220] on div "DISCO DURO SAMSUNG 870 EVO MZ-77E1T0 1TB 14 Unidades" at bounding box center [240, 220] width 146 height 20
click at [179, 229] on div "14 Unidades" at bounding box center [188, 225] width 43 height 9
click at [183, 209] on div "DISCO DURO SAMSUNG 870 EVO MZ-77E1T0 1TB 14 Unidades" at bounding box center [231, 219] width 164 height 24
click at [212, 199] on p "SOL054012" at bounding box center [219, 200] width 42 height 12
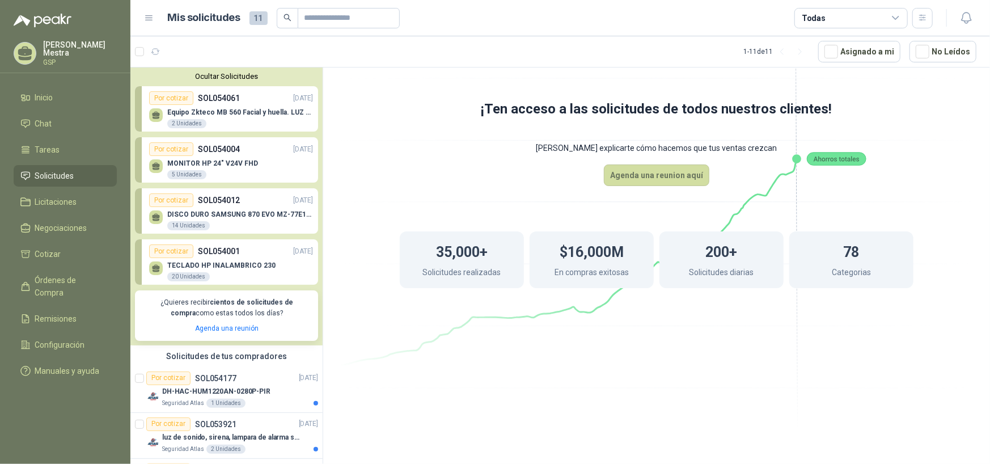
click at [228, 210] on p "DISCO DURO SAMSUNG 870 EVO MZ-77E1T0 1TB" at bounding box center [240, 214] width 146 height 8
click at [233, 205] on p "SOL054012" at bounding box center [219, 200] width 42 height 12
click at [247, 158] on div "MONITOR HP 24" V24V FHD 5 Unidades" at bounding box center [231, 168] width 164 height 24
click at [218, 163] on p "MONITOR HP 24" V24V FHD" at bounding box center [212, 163] width 91 height 8
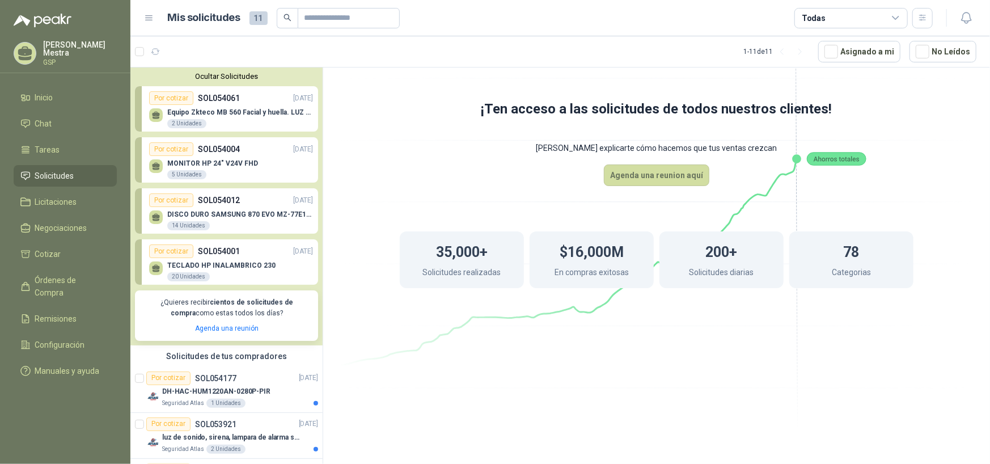
click at [206, 150] on p "SOL054004" at bounding box center [219, 149] width 42 height 12
click at [180, 147] on div "Por cotizar" at bounding box center [171, 149] width 44 height 14
click at [206, 168] on div "MONITOR HP 24" V24V FHD 5 Unidades" at bounding box center [212, 169] width 91 height 20
click at [192, 172] on div "5 Unidades" at bounding box center [186, 174] width 39 height 9
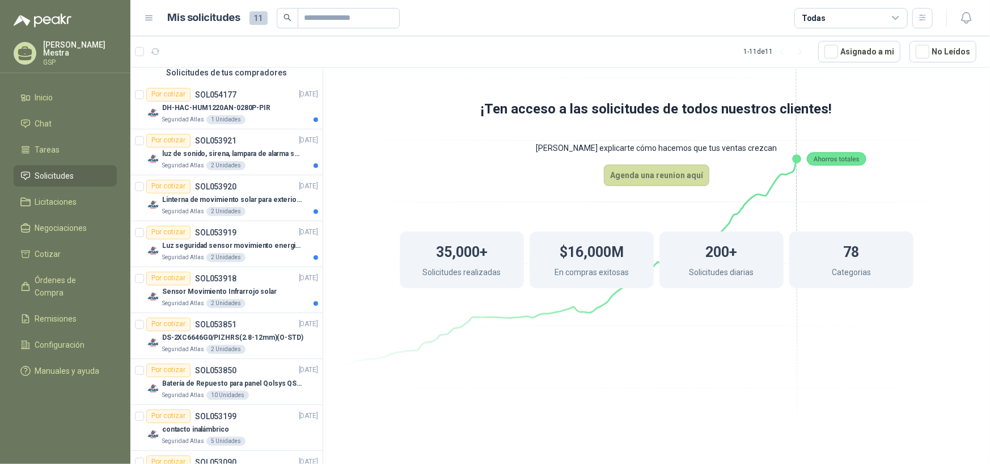
scroll to position [113, 0]
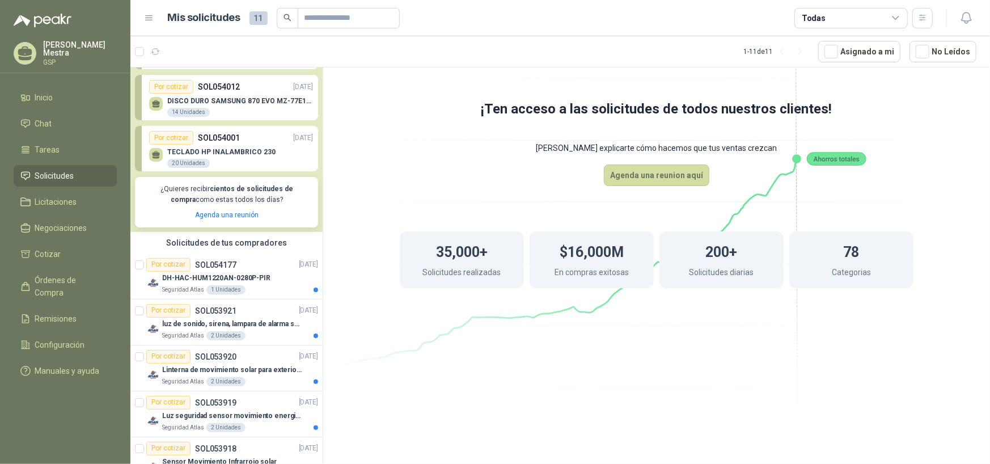
click at [243, 146] on div "TECLADO HP INALAMBRICO 230 20 Unidades" at bounding box center [231, 157] width 164 height 24
click at [193, 163] on div "20 Unidades" at bounding box center [188, 163] width 43 height 9
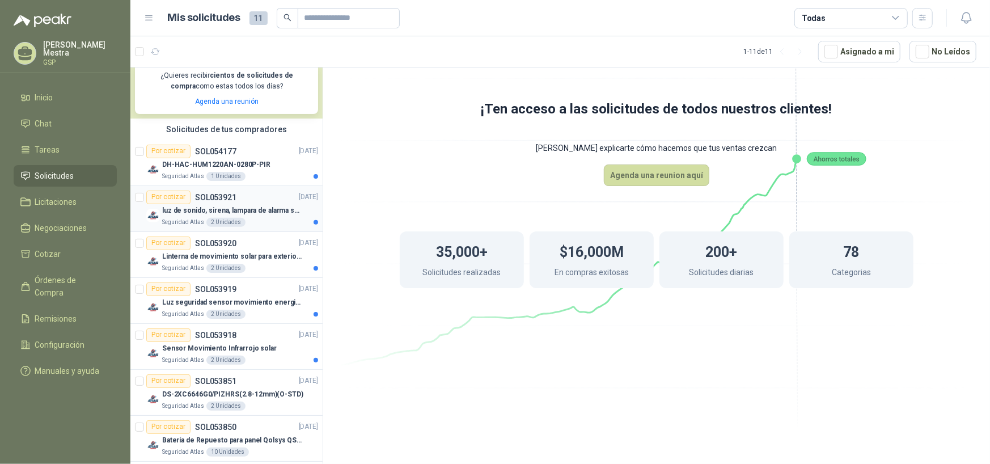
click at [252, 205] on p "luz de sonido, sirena, lampara de alarma solar" at bounding box center [232, 210] width 141 height 11
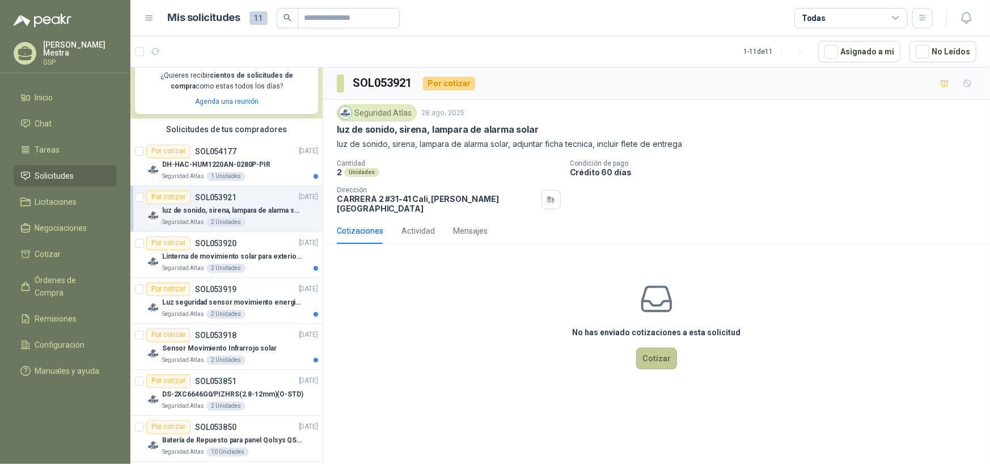
click at [645, 349] on button "Cotizar" at bounding box center [656, 359] width 41 height 22
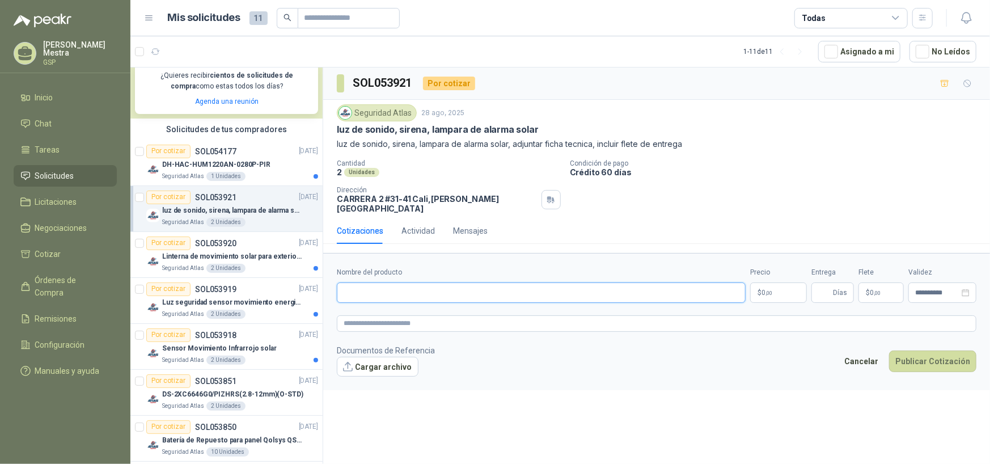
click at [439, 283] on input "Nombre del producto" at bounding box center [541, 292] width 409 height 20
click at [792, 344] on footer "Documentos de Referencia Cargar archivo Cancelar Publicar Cotización" at bounding box center [657, 360] width 640 height 33
click at [792, 351] on button "Cancelar" at bounding box center [861, 362] width 47 height 22
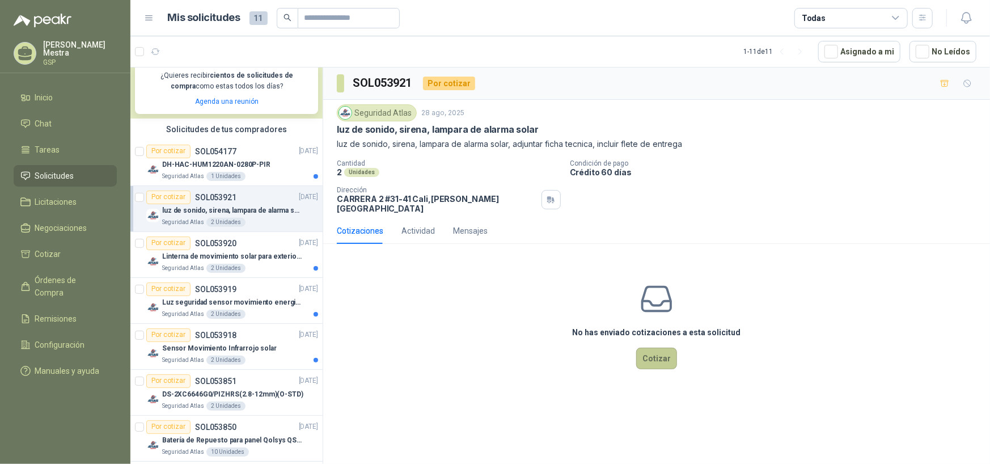
click at [649, 352] on button "Cotizar" at bounding box center [656, 359] width 41 height 22
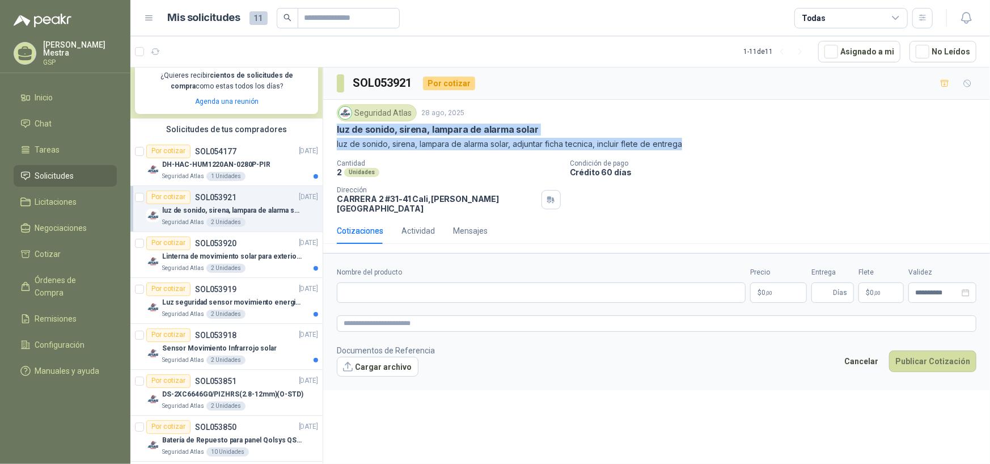
drag, startPoint x: 336, startPoint y: 128, endPoint x: 703, endPoint y: 138, distance: 367.7
click at [703, 138] on div "Seguridad Atlas [DATE] luz de sonido, sirena, lampara de alarma solar luz de so…" at bounding box center [656, 159] width 667 height 118
copy div "luz de sonido, sirena, lampara de alarma solar luz de sonido, sirena, lampara d…"
click at [210, 166] on p "DH-HAC-HUM1220AN-0280P-PIR" at bounding box center [216, 164] width 108 height 11
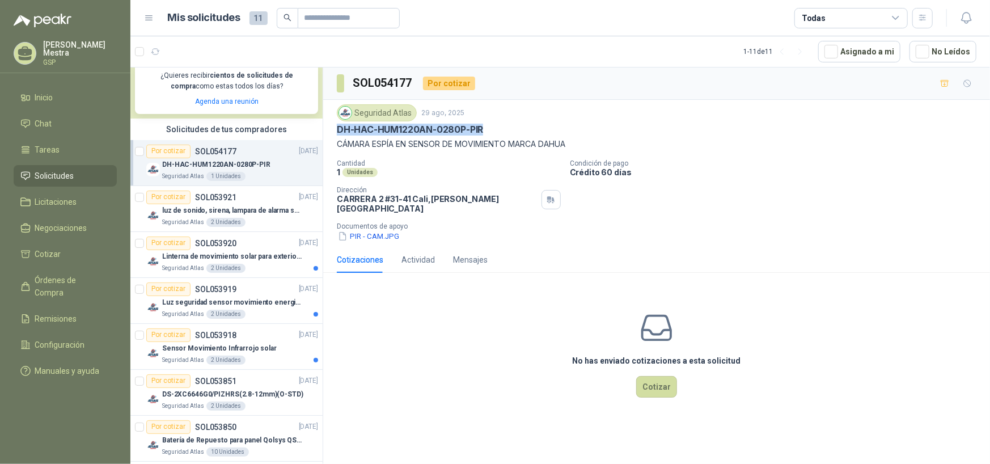
drag, startPoint x: 336, startPoint y: 128, endPoint x: 511, endPoint y: 132, distance: 174.7
click at [511, 132] on div "DH-HAC-HUM1220AN-0280P-PIR" at bounding box center [657, 130] width 640 height 12
copy p "DH-HAC-HUM1220AN-0280P-PIR"
click at [233, 204] on div "luz de sonido, sirena, lampara de alarma solar" at bounding box center [240, 211] width 156 height 14
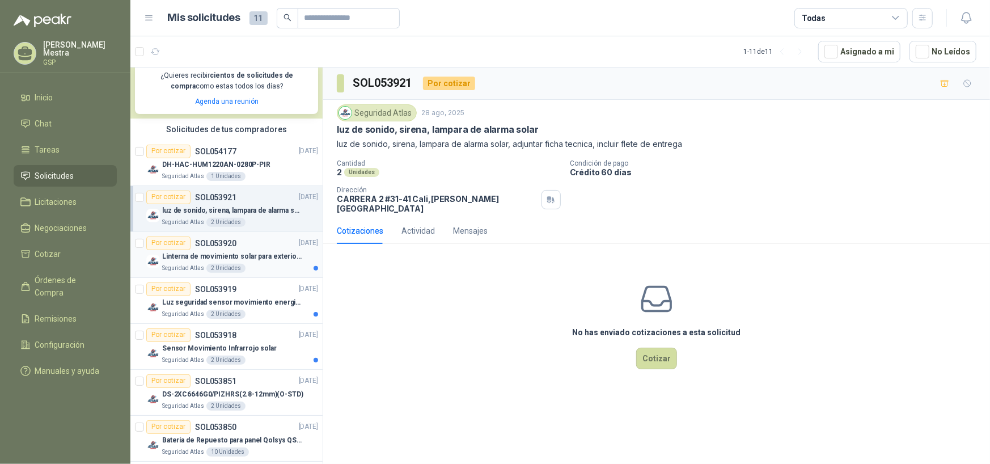
click at [239, 252] on p "Linterna de movimiento solar para exteriores con 77 leds" at bounding box center [232, 256] width 141 height 11
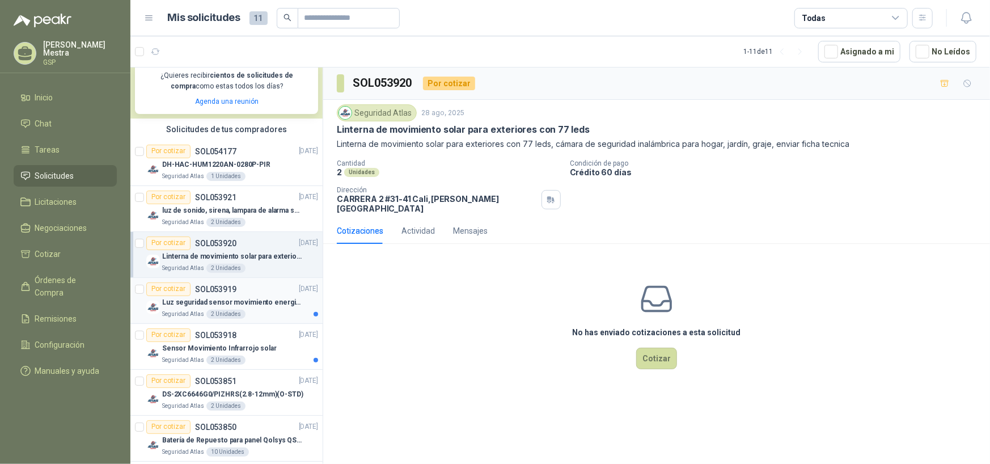
click at [233, 293] on p "SOL053919" at bounding box center [215, 289] width 41 height 8
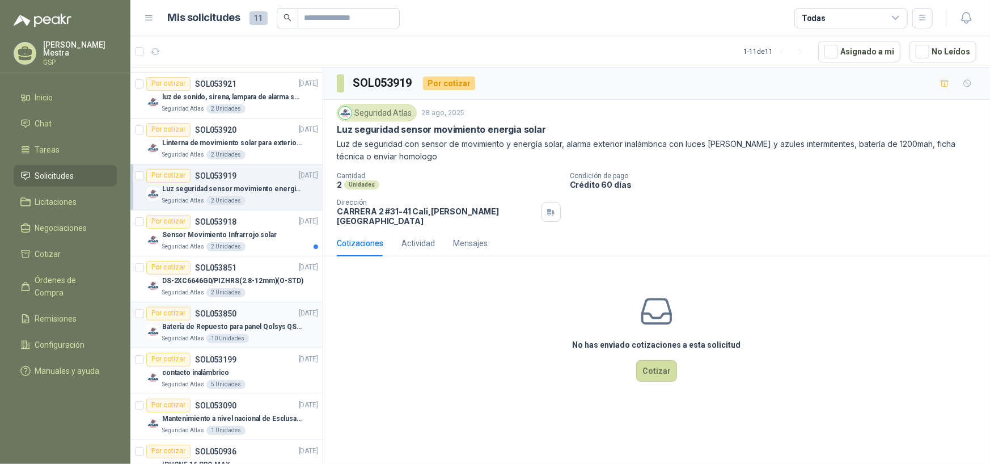
scroll to position [397, 0]
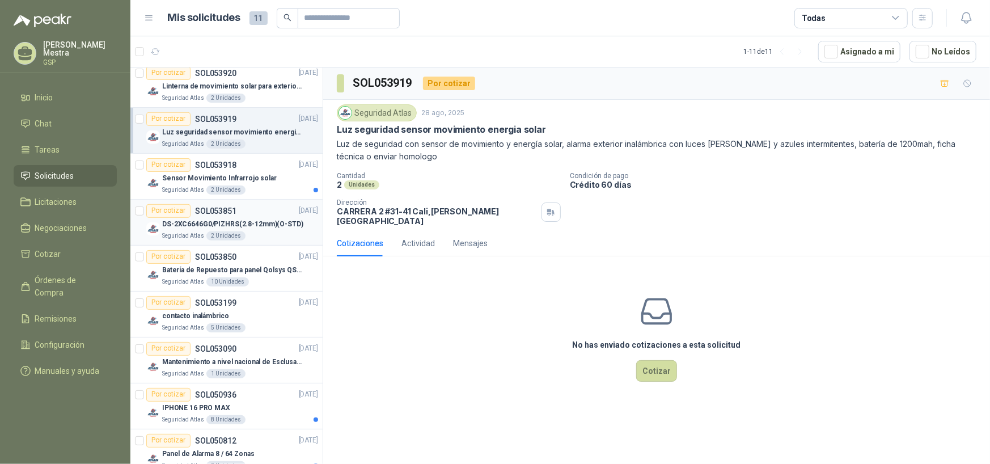
click at [262, 228] on p "DS-2XC6646G0/PIZHRS(2.8-12mm)(O-STD)" at bounding box center [232, 224] width 141 height 11
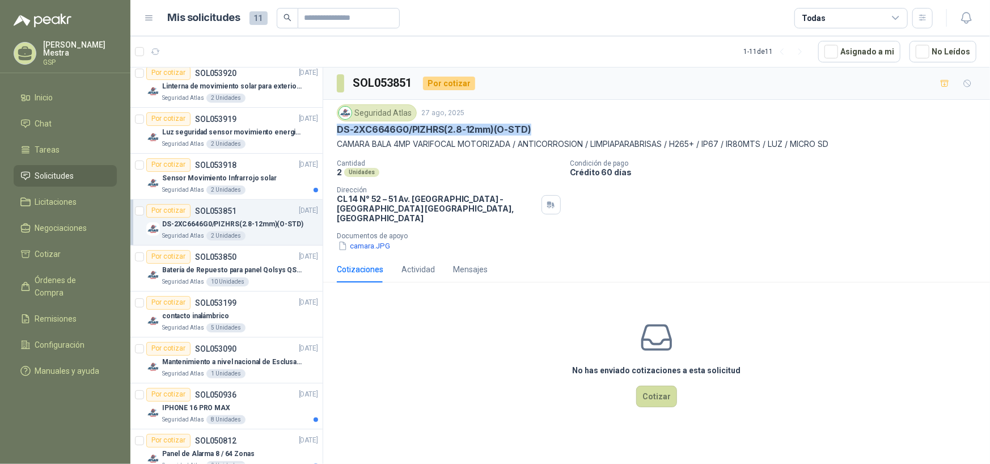
drag, startPoint x: 339, startPoint y: 130, endPoint x: 558, endPoint y: 126, distance: 219.6
click at [558, 126] on div "DS-2XC6646G0/PIZHRS(2.8-12mm)(O-STD)" at bounding box center [657, 130] width 640 height 12
copy p "DS-2XC6646G0/PIZHRS(2.8-12mm)(O-STD)"
